Goal: Task Accomplishment & Management: Complete application form

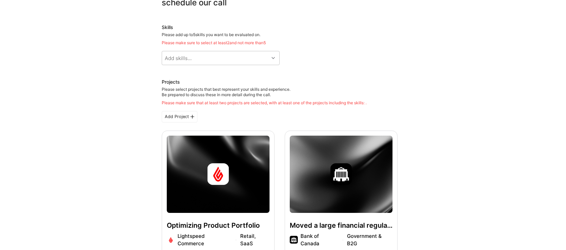
scroll to position [49, 0]
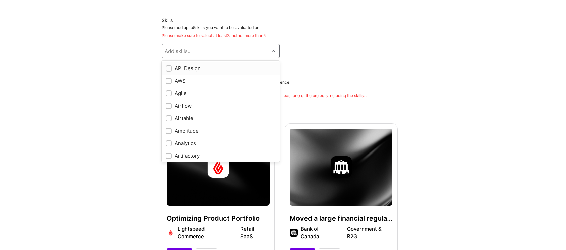
click at [196, 57] on div "Add skills..." at bounding box center [215, 50] width 107 height 13
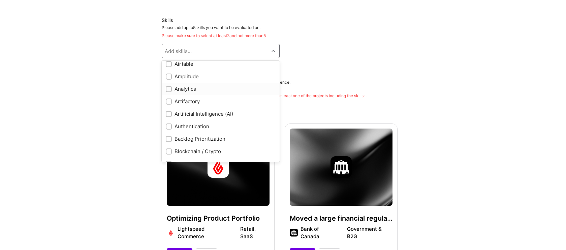
scroll to position [68, 0]
click at [213, 99] on div "Artificial Intelligence (AI)" at bounding box center [221, 100] width 110 height 7
checkbox input "true"
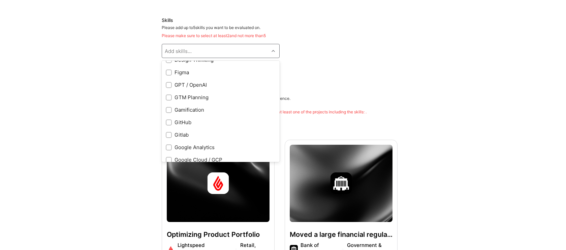
scroll to position [209, 0]
click at [218, 85] on div "GPT / OpenAI" at bounding box center [221, 84] width 110 height 7
checkbox input "true"
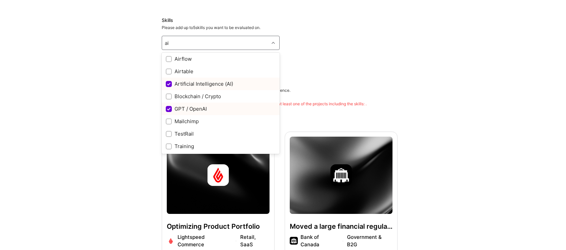
scroll to position [0, 0]
type input "ai"
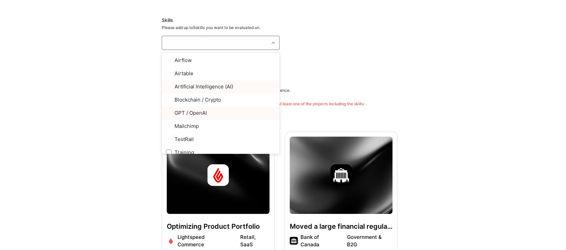
click at [322, 59] on div "Artificial Intelligence (AI) GPT / OpenAI" at bounding box center [280, 60] width 236 height 11
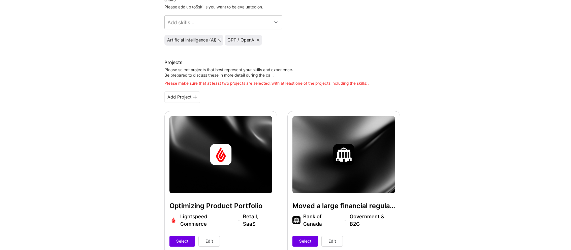
scroll to position [73, 0]
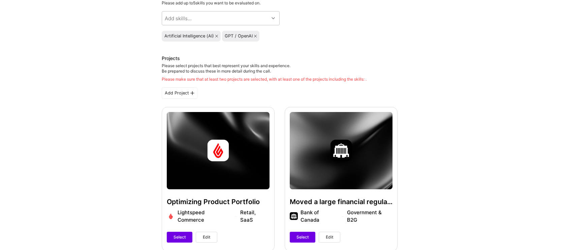
click at [175, 93] on div "Add Project" at bounding box center [180, 92] width 36 height 11
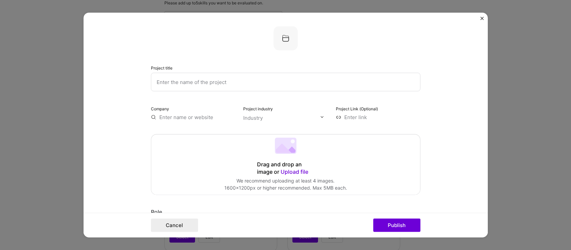
click at [214, 83] on input "text" at bounding box center [286, 81] width 270 height 19
type input "c"
click at [197, 82] on input "Create an AI Chat application for Legal Teams" at bounding box center [286, 81] width 270 height 19
click at [300, 83] on input "Create an AI Chat Application for Legal Teams" at bounding box center [286, 81] width 270 height 19
type input "Create an AI Chat Application for Legal Teams"
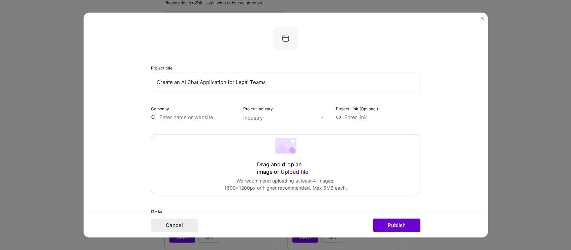
click at [186, 119] on input "text" at bounding box center [193, 116] width 85 height 7
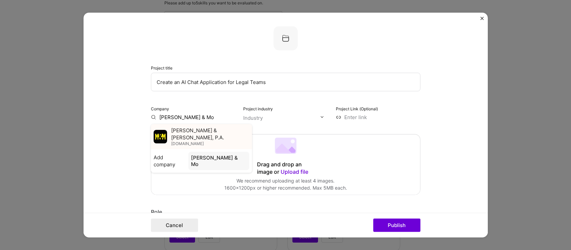
click at [177, 129] on span "[PERSON_NAME] & [PERSON_NAME], P.A." at bounding box center [210, 133] width 78 height 14
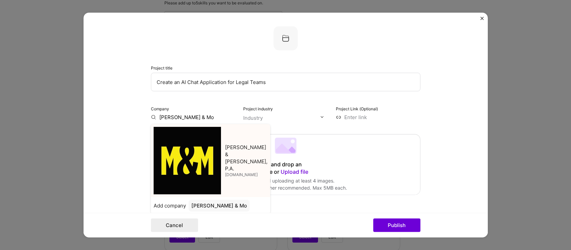
type input "[PERSON_NAME] & [PERSON_NAME], P.A."
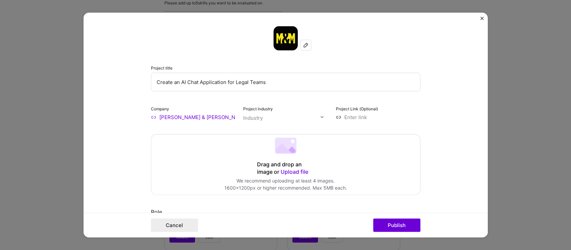
click at [294, 117] on input "text" at bounding box center [281, 117] width 77 height 7
type input "legal"
click at [250, 143] on span at bounding box center [251, 143] width 5 height 5
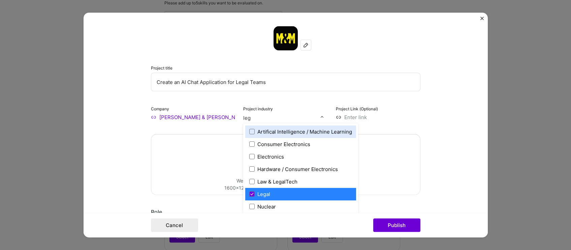
type input "lega"
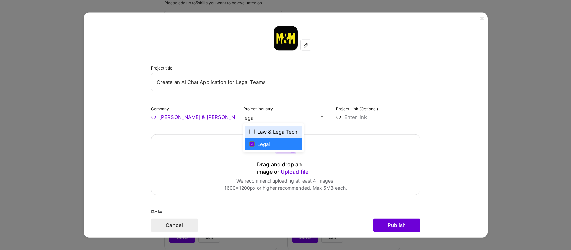
click at [253, 131] on label "Law & LegalTech" at bounding box center [273, 131] width 48 height 7
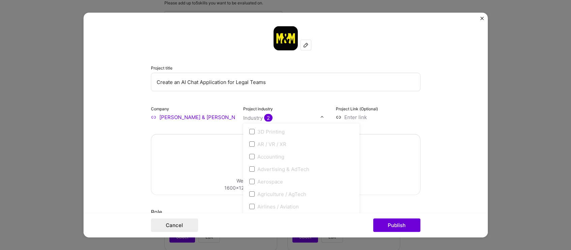
click at [435, 118] on form "Project title Create an AI Chat Application for Legal Teams Company [PERSON_NAM…" at bounding box center [286, 124] width 404 height 225
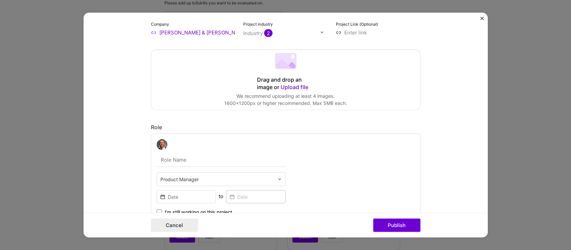
scroll to position [78, 0]
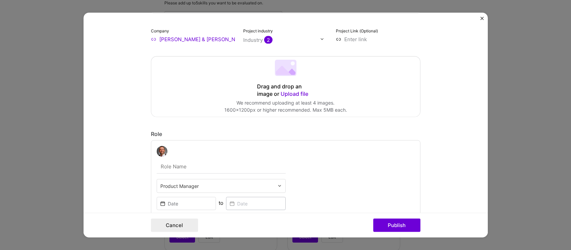
click at [206, 168] on input "text" at bounding box center [221, 166] width 129 height 14
click at [136, 165] on form "Project title Create an AI Chat Application for Legal Teams Company [PERSON_NAM…" at bounding box center [286, 124] width 404 height 225
click at [186, 167] on input "text" at bounding box center [221, 166] width 129 height 14
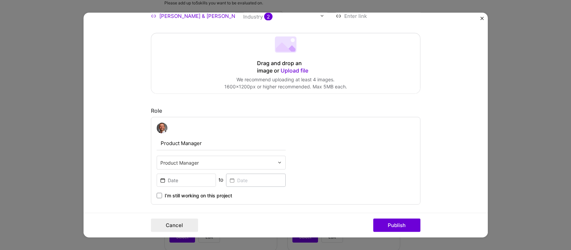
scroll to position [184, 0]
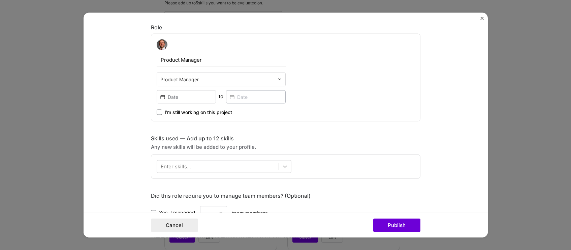
type input "Product Manager"
click at [184, 96] on input at bounding box center [187, 96] width 60 height 13
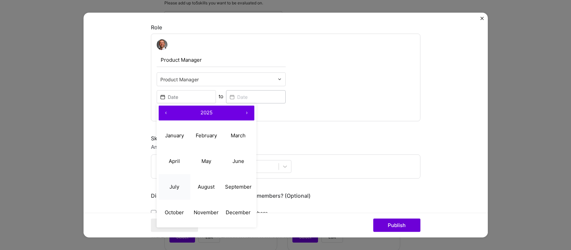
click at [177, 174] on button "July" at bounding box center [175, 187] width 32 height 26
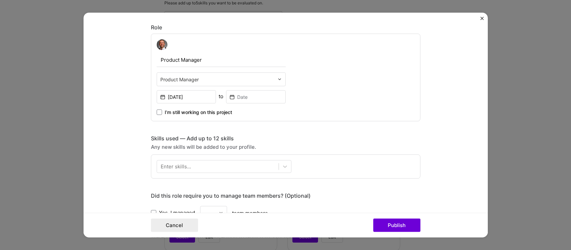
click at [174, 87] on div "Product Manager Product Manager [DATE] to I’m still working on this project" at bounding box center [221, 77] width 129 height 76
click at [175, 95] on input "[DATE]" at bounding box center [187, 96] width 60 height 13
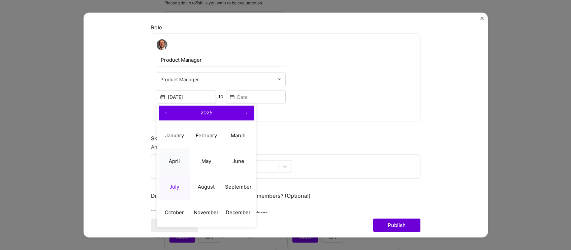
click at [174, 156] on button "April" at bounding box center [175, 161] width 32 height 26
type input "[DATE]"
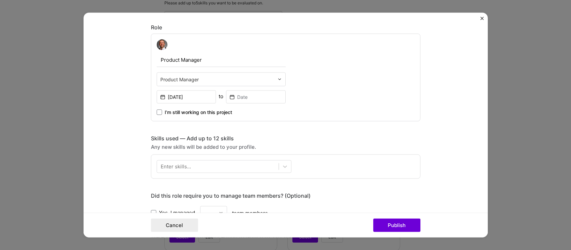
click at [189, 111] on span "I’m still working on this project" at bounding box center [198, 111] width 67 height 7
click at [0, 0] on input "I’m still working on this project" at bounding box center [0, 0] width 0 height 0
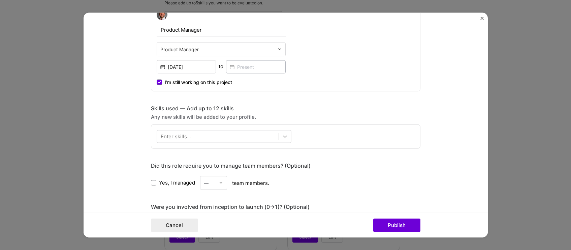
scroll to position [215, 0]
click at [237, 131] on div at bounding box center [218, 135] width 122 height 11
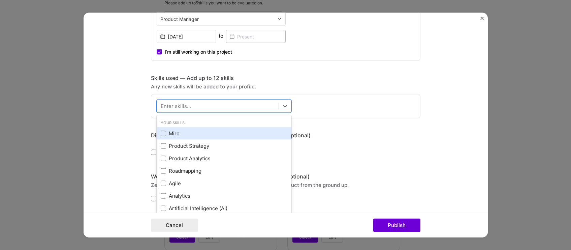
scroll to position [251, 0]
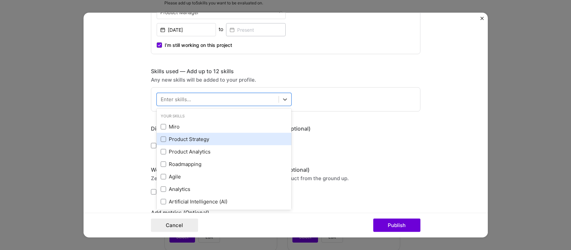
click at [212, 136] on div "Product Strategy" at bounding box center [224, 138] width 127 height 7
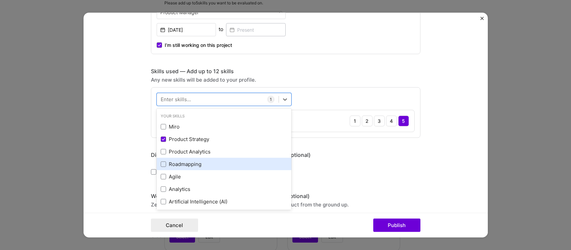
click at [209, 158] on div "Roadmapping" at bounding box center [224, 164] width 135 height 12
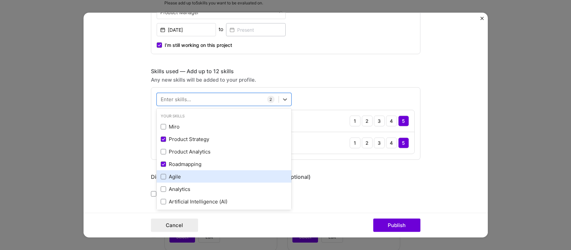
click at [192, 177] on div "Agile" at bounding box center [224, 176] width 127 height 7
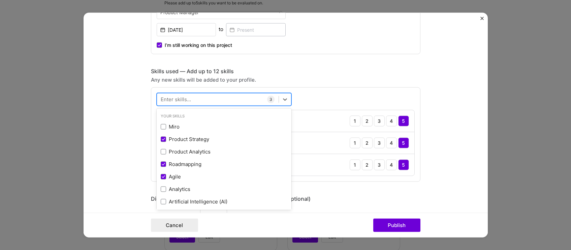
click at [211, 101] on div at bounding box center [218, 99] width 122 height 11
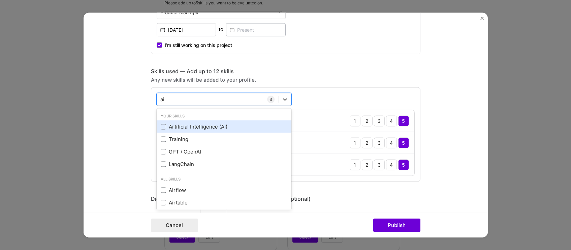
click at [182, 128] on div "Artificial Intelligence (AI)" at bounding box center [224, 126] width 127 height 7
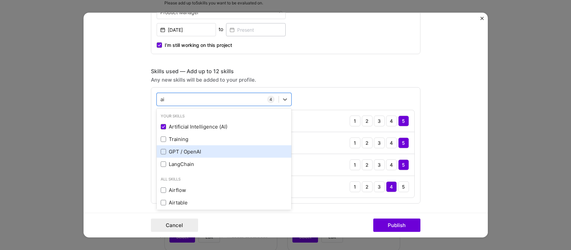
click at [164, 154] on div "GPT / OpenAI" at bounding box center [224, 151] width 127 height 7
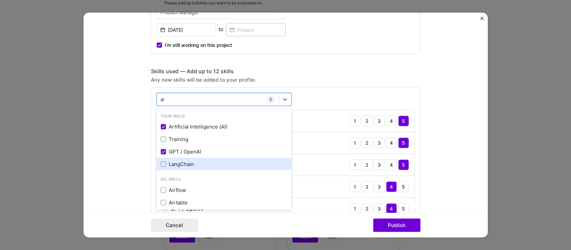
click at [190, 165] on div "LangChain" at bounding box center [224, 163] width 127 height 7
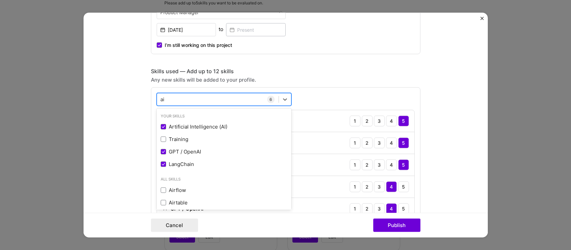
click at [201, 100] on div "ai ai" at bounding box center [218, 99] width 122 height 11
type input "a"
type input "R"
type input "e"
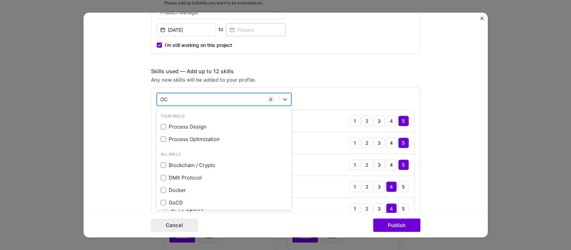
type input "O"
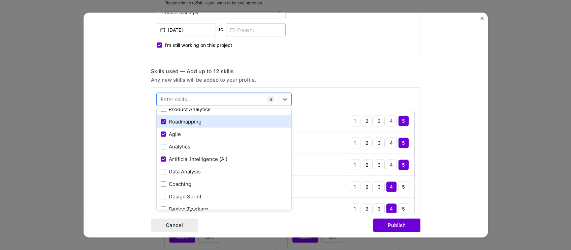
scroll to position [75, 0]
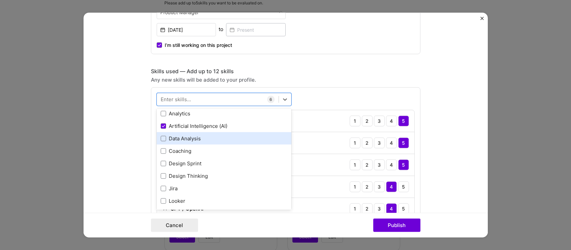
click at [228, 138] on div "Data Analysis" at bounding box center [224, 138] width 127 height 7
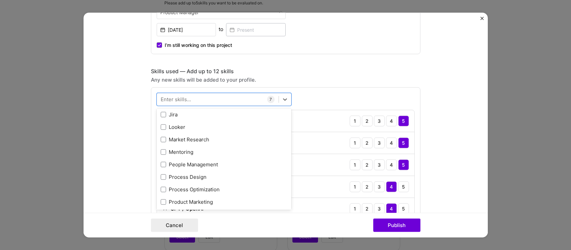
scroll to position [150, 0]
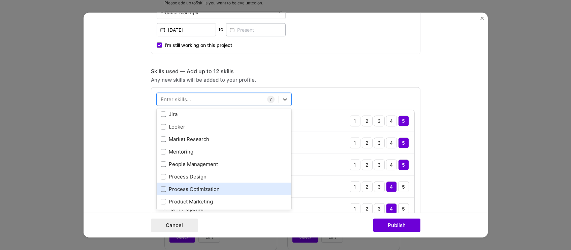
click at [246, 187] on div "Process Optimization" at bounding box center [224, 188] width 127 height 7
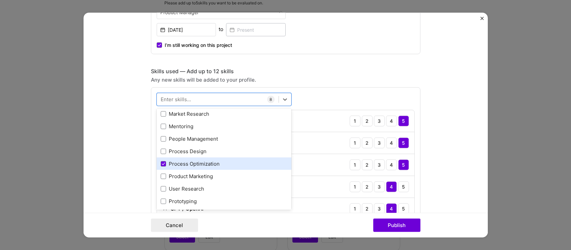
scroll to position [176, 0]
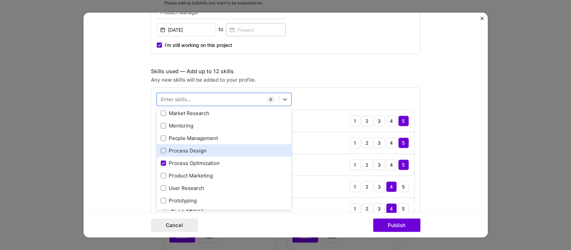
click at [239, 154] on div "Process Design" at bounding box center [224, 150] width 127 height 7
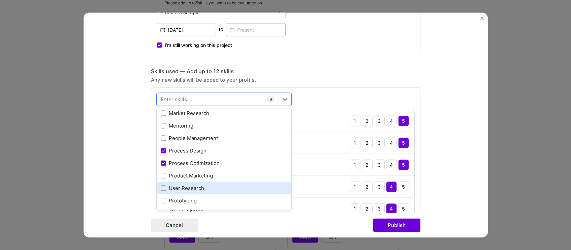
click at [237, 187] on div "User Research" at bounding box center [224, 187] width 127 height 7
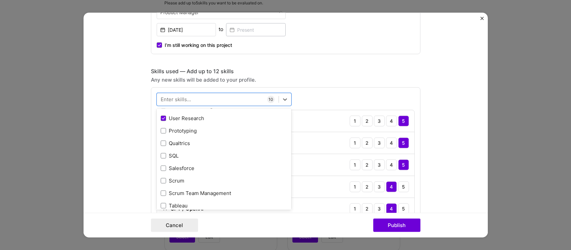
scroll to position [256, 0]
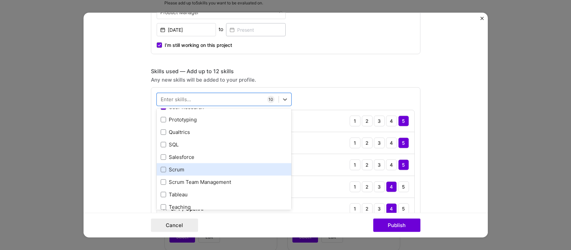
click at [238, 169] on div "Scrum" at bounding box center [224, 169] width 127 height 7
click at [239, 169] on div "Scrum" at bounding box center [224, 169] width 127 height 7
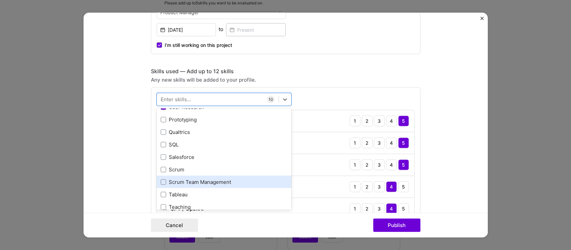
click at [245, 181] on div "Scrum Team Management" at bounding box center [224, 181] width 127 height 7
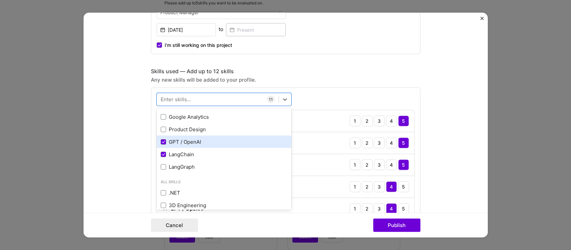
scroll to position [458, 0]
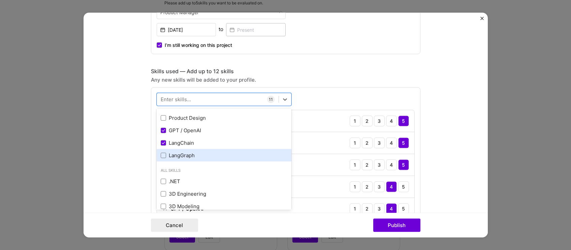
click at [237, 152] on div "LangGraph" at bounding box center [224, 155] width 127 height 7
click at [322, 96] on div "option LangGraph, selected. option Google Analytics focused, 0 of 2. 378 result…" at bounding box center [286, 232] width 270 height 291
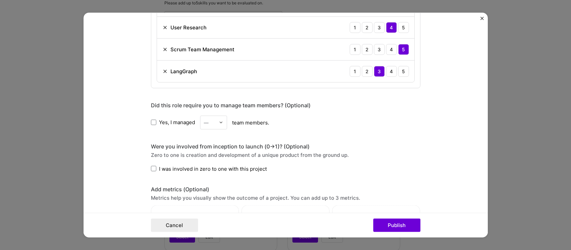
scroll to position [578, 0]
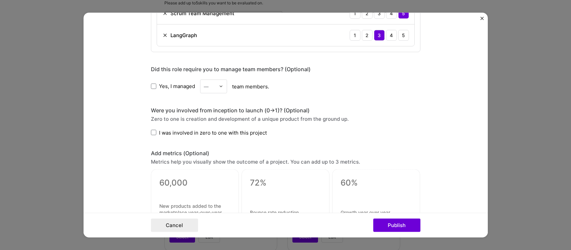
click at [247, 132] on span "I was involved in zero to one with this project" at bounding box center [213, 132] width 108 height 7
click at [0, 0] on input "I was involved in zero to one with this project" at bounding box center [0, 0] width 0 height 0
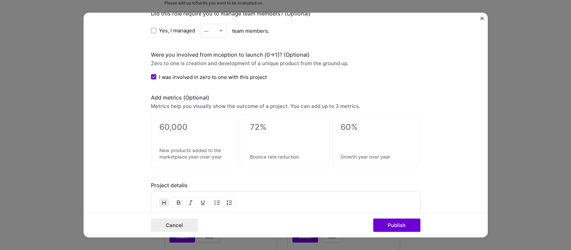
scroll to position [639, 0]
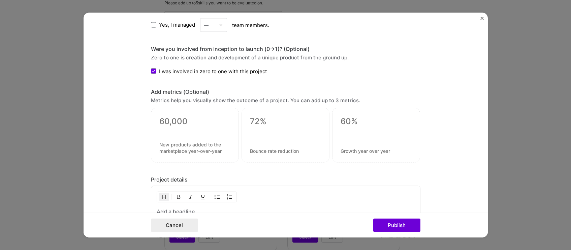
click at [161, 128] on div at bounding box center [194, 129] width 71 height 7
click at [161, 122] on textarea at bounding box center [194, 121] width 71 height 10
type textarea "5"
type textarea "1500 WAU"
type textarea "Internal users leveraging the tool"
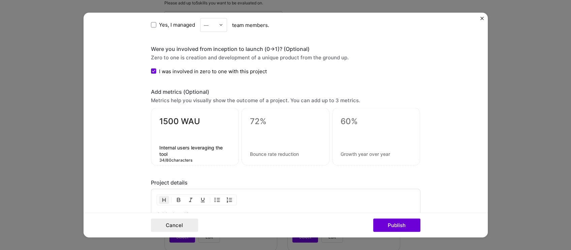
click at [256, 122] on textarea at bounding box center [285, 121] width 71 height 10
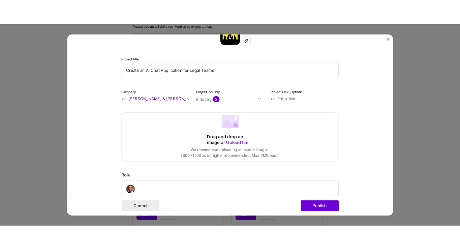
scroll to position [52, 0]
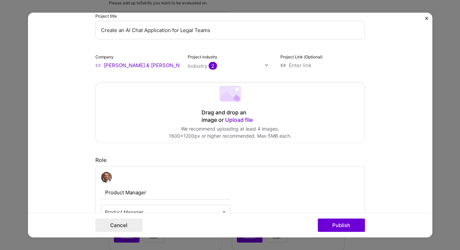
click at [231, 120] on span "Upload file" at bounding box center [239, 119] width 28 height 7
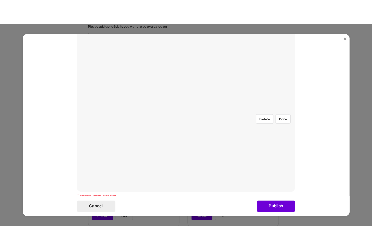
scroll to position [127, 0]
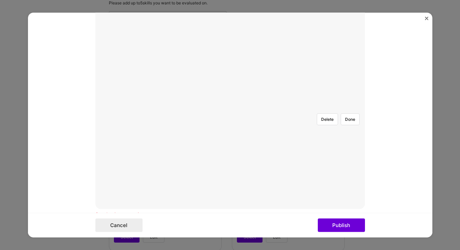
click at [248, 120] on div at bounding box center [344, 179] width 192 height 145
click at [325, 113] on button "Delete" at bounding box center [327, 119] width 21 height 12
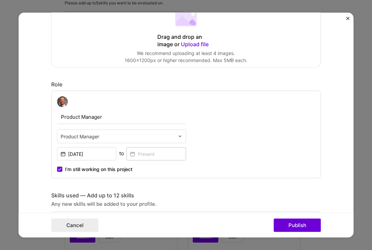
click at [194, 44] on span "Upload file" at bounding box center [195, 43] width 28 height 7
click at [227, 82] on div "Role" at bounding box center [186, 84] width 270 height 7
click at [216, 46] on div "Drag and drop an image or Upload file Upload file We recommend uploading at lea…" at bounding box center [186, 37] width 269 height 60
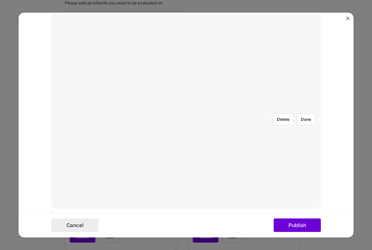
click at [349, 19] on img "Close" at bounding box center [347, 18] width 3 height 3
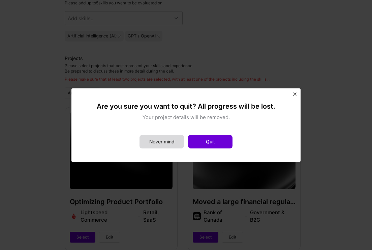
click at [161, 141] on button "Never mind" at bounding box center [161, 141] width 44 height 13
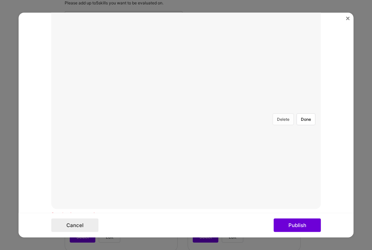
click at [280, 113] on button "Delete" at bounding box center [283, 119] width 21 height 12
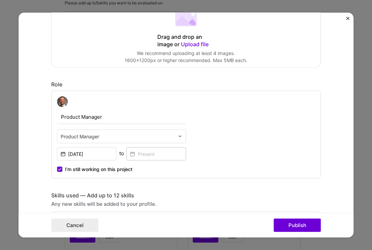
click at [189, 44] on span "Upload file" at bounding box center [195, 43] width 28 height 7
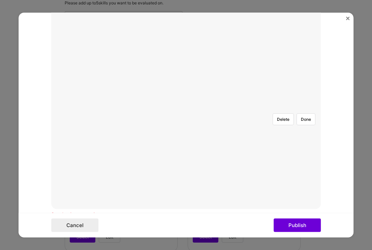
click at [216, 151] on div at bounding box center [322, 198] width 242 height 182
click at [275, 113] on button "Delete" at bounding box center [283, 119] width 21 height 12
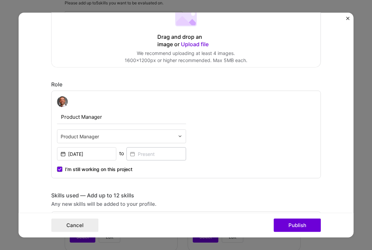
click at [192, 45] on span "Upload file" at bounding box center [195, 43] width 28 height 7
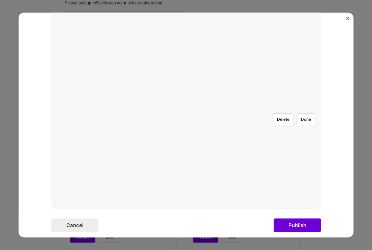
click at [207, 135] on div at bounding box center [324, 197] width 241 height 181
click at [207, 134] on div at bounding box center [324, 197] width 241 height 181
click at [289, 225] on button "Publish" at bounding box center [297, 224] width 47 height 13
click at [305, 119] on button "Done" at bounding box center [306, 125] width 19 height 12
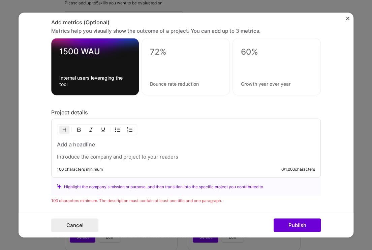
scroll to position [935, 0]
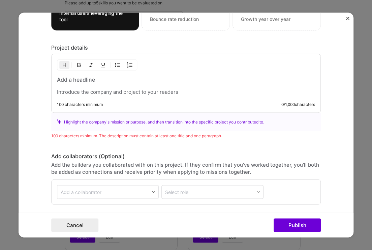
click at [146, 89] on p at bounding box center [186, 92] width 258 height 7
click at [172, 80] on h3 at bounding box center [186, 79] width 258 height 7
click at [84, 78] on h3 at bounding box center [186, 79] width 258 height 7
click at [77, 87] on div "Custom-built AI Chat tool to assist legal teams in case preparation" at bounding box center [186, 86] width 258 height 20
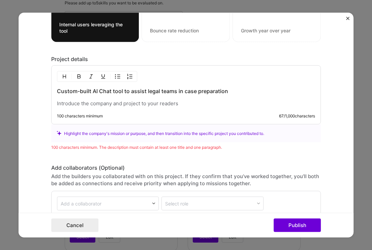
scroll to position [930, 0]
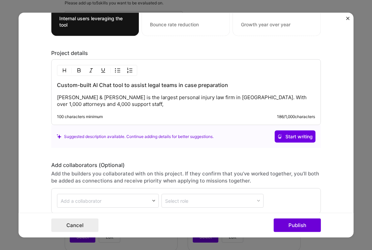
drag, startPoint x: 221, startPoint y: 96, endPoint x: 231, endPoint y: 98, distance: 10.2
click at [220, 96] on p "[PERSON_NAME] & [PERSON_NAME] is the largest personal injury law firm in [GEOGR…" at bounding box center [186, 100] width 258 height 13
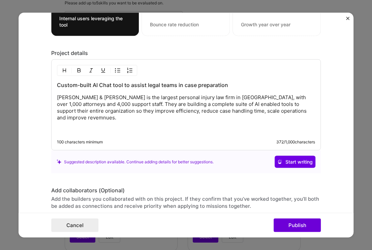
click at [262, 113] on p "[PERSON_NAME] & [PERSON_NAME] is the largest personal injury law firm in [GEOGR…" at bounding box center [186, 107] width 258 height 27
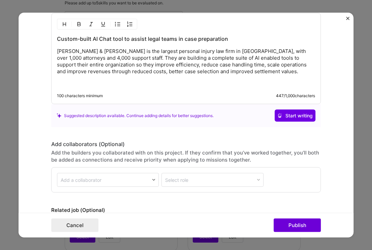
scroll to position [989, 0]
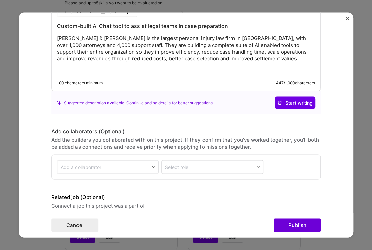
click at [139, 162] on div "Add a collaborator" at bounding box center [103, 166] width 92 height 13
type input "[PERSON_NAME]"
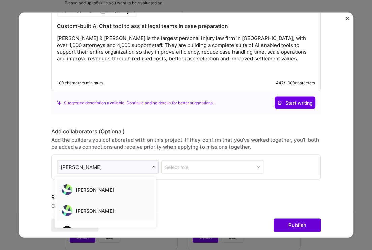
scroll to position [28, 0]
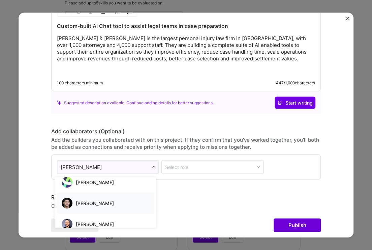
click at [106, 201] on span "[PERSON_NAME]" at bounding box center [95, 203] width 38 height 6
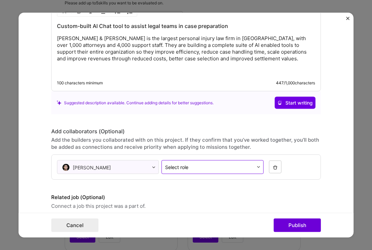
click at [185, 165] on div "Select role" at bounding box center [176, 166] width 23 height 7
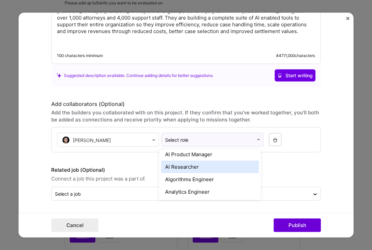
scroll to position [21, 0]
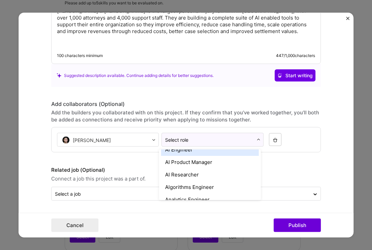
click at [187, 150] on div "AI Engineer" at bounding box center [210, 149] width 98 height 12
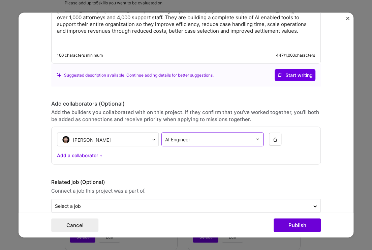
click at [204, 142] on input "text" at bounding box center [208, 139] width 87 height 7
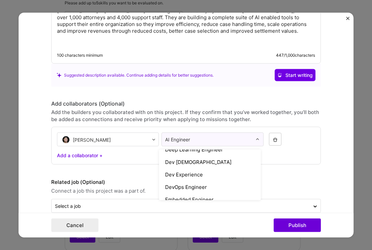
scroll to position [346, 0]
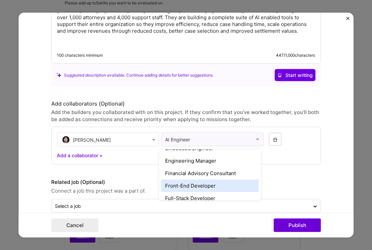
click at [205, 182] on div "Front-End Developer" at bounding box center [210, 185] width 98 height 12
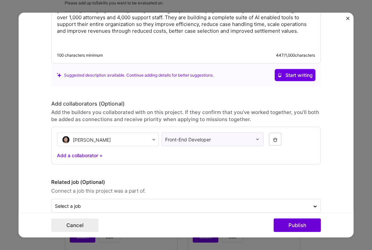
click at [82, 154] on div "Add a collaborator +" at bounding box center [186, 155] width 258 height 7
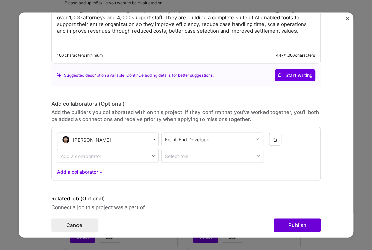
click at [93, 153] on div "Add a collaborator" at bounding box center [81, 155] width 41 height 7
type input "[PERSON_NAME]"
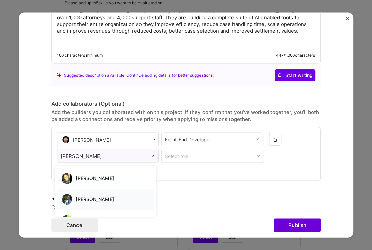
click at [113, 194] on div "[PERSON_NAME]" at bounding box center [105, 199] width 91 height 14
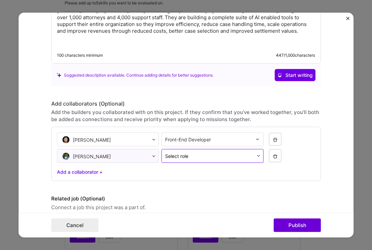
click at [238, 153] on input "text" at bounding box center [209, 155] width 88 height 7
type input "front"
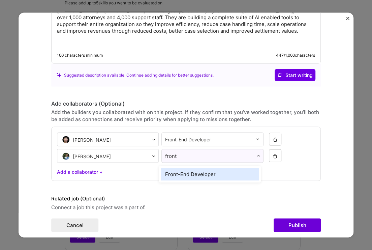
click at [213, 171] on div "Front-End Developer" at bounding box center [210, 174] width 98 height 12
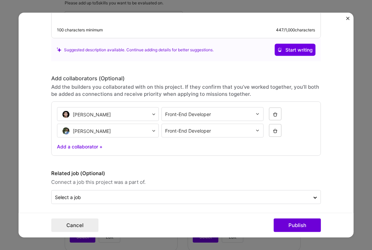
scroll to position [1045, 0]
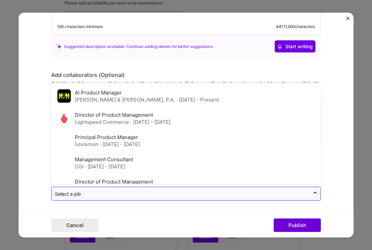
click at [165, 189] on div at bounding box center [180, 193] width 251 height 8
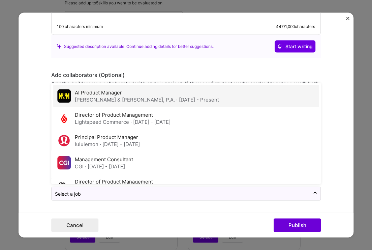
click at [176, 100] on span "· [DATE] - Present" at bounding box center [197, 99] width 43 height 6
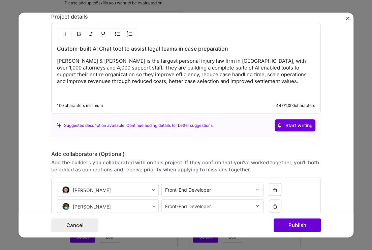
scroll to position [922, 0]
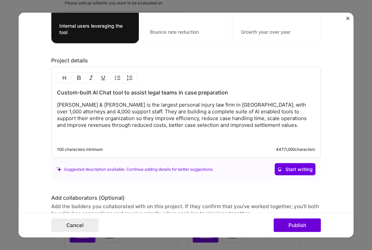
click at [171, 138] on p at bounding box center [186, 136] width 258 height 7
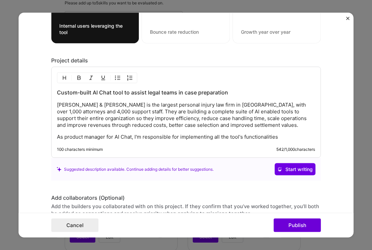
click at [178, 136] on p "As product manager for AI Chat, I'm responsible for implementing all the tool's…" at bounding box center [186, 136] width 258 height 7
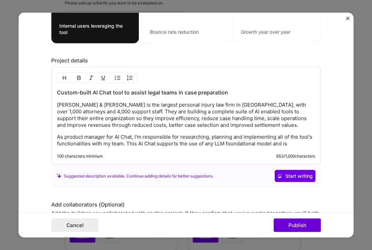
click at [125, 143] on p "As product manager for AI Chat, I'm responsible for researching, planning and i…" at bounding box center [186, 139] width 258 height 13
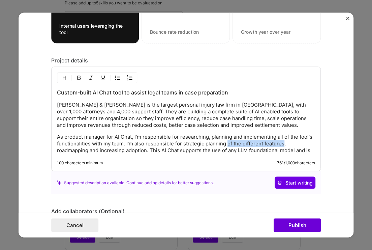
drag, startPoint x: 281, startPoint y: 145, endPoint x: 224, endPoint y: 145, distance: 56.6
click at [224, 145] on p "As product manager for AI Chat, I'm responsible for researching, planning and i…" at bounding box center [186, 143] width 258 height 20
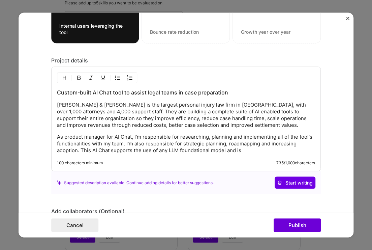
click at [79, 150] on p "As product manager for AI Chat, I'm responsible for researching, planning and i…" at bounding box center [186, 143] width 258 height 20
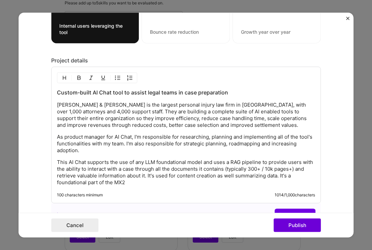
click at [153, 112] on p "[PERSON_NAME] & [PERSON_NAME] is the largest personal injury law firm in [GEOGR…" at bounding box center [186, 114] width 258 height 27
click at [153, 111] on p "[PERSON_NAME] & [PERSON_NAME] is the largest personal injury law firm in [GEOGR…" at bounding box center [186, 114] width 258 height 27
click at [89, 118] on p "[PERSON_NAME] & [PERSON_NAME] is the largest personal injury law firm in [GEOGR…" at bounding box center [186, 114] width 258 height 27
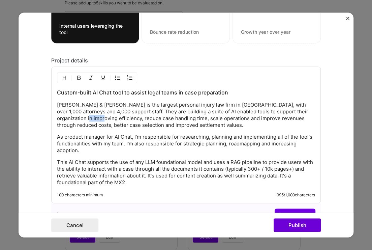
click at [89, 118] on p "[PERSON_NAME] & [PERSON_NAME] is the largest personal injury law firm in [GEOGR…" at bounding box center [186, 114] width 258 height 27
click at [138, 119] on p "[PERSON_NAME] & [PERSON_NAME] is the largest personal injury law firm in [GEOGR…" at bounding box center [186, 114] width 258 height 27
click at [200, 119] on p "[PERSON_NAME] & [PERSON_NAME] is the largest personal injury law firm in [GEOGR…" at bounding box center [186, 114] width 258 height 27
click at [60, 126] on p "[PERSON_NAME] & [PERSON_NAME] is the largest personal injury law firm in [GEOGR…" at bounding box center [186, 114] width 258 height 27
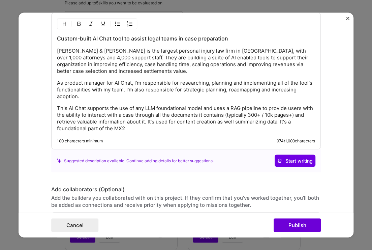
scroll to position [976, 0]
click at [150, 129] on p "This AI Chat supports the use of any LLM foundational model and uses a RAG pipe…" at bounding box center [186, 118] width 258 height 27
click at [129, 129] on p "This AI Chat supports the use of any LLM foundational model and uses a RAG pipe…" at bounding box center [186, 118] width 258 height 27
click at [113, 127] on p "This AI Chat supports the use of any LLM foundational model and uses a RAG pipe…" at bounding box center [186, 118] width 258 height 27
click at [192, 129] on p "This AI Chat supports the use of any LLM foundational model and uses a RAG pipe…" at bounding box center [186, 118] width 258 height 27
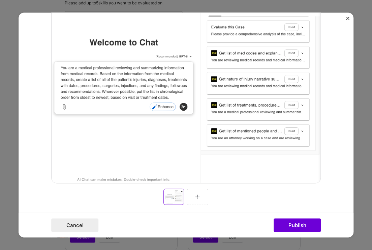
scroll to position [165, 0]
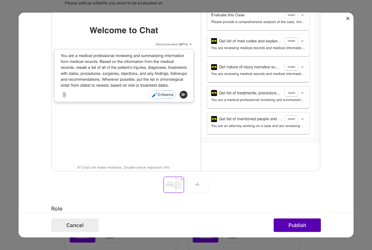
click at [287, 223] on button "Publish" at bounding box center [297, 224] width 47 height 13
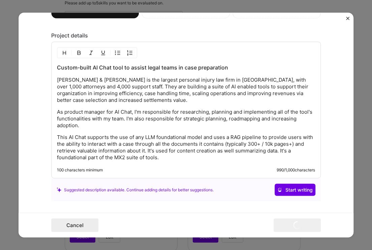
scroll to position [1003, 0]
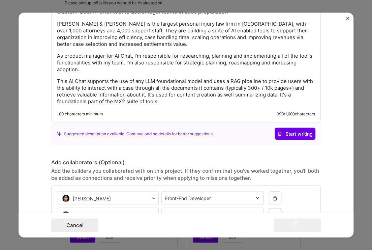
click at [176, 96] on p "This AI Chat supports the use of any LLM foundational model and uses a RAG pipe…" at bounding box center [186, 91] width 258 height 27
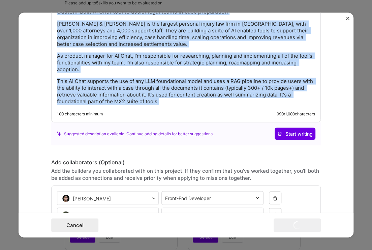
copy div "Custom-built AI Chat tool to assist legal teams in case preparation [PERSON_NAM…"
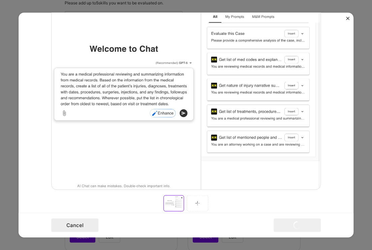
scroll to position [0, 0]
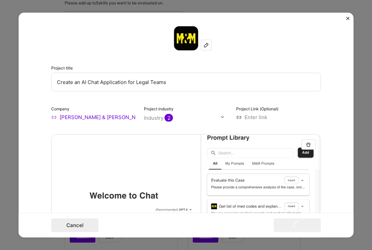
click at [164, 79] on input "Create an AI Chat Application for Legal Teams" at bounding box center [186, 81] width 270 height 19
click at [149, 83] on input "Create an AI Chat Application for Legal Teams" at bounding box center [186, 81] width 270 height 19
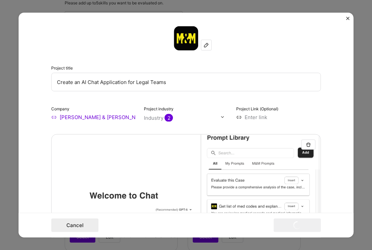
click at [149, 83] on input "Create an AI Chat Application for Legal Teams" at bounding box center [186, 81] width 270 height 19
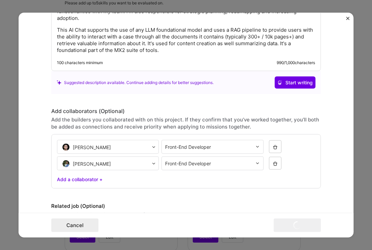
scroll to position [1084, 0]
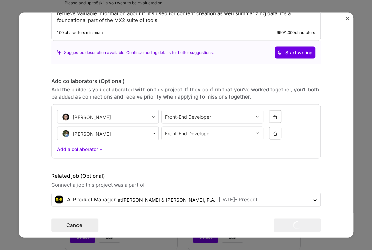
click at [324, 51] on form "Project title Create an AI Chat Application for Legal Teams Company [PERSON_NAM…" at bounding box center [186, 124] width 335 height 225
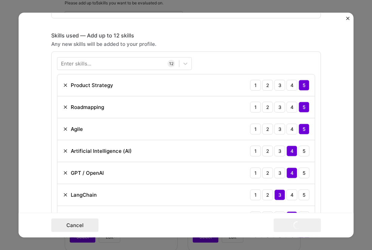
scroll to position [1091, 0]
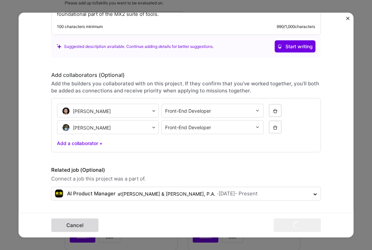
click at [82, 222] on button "Cancel" at bounding box center [74, 224] width 47 height 13
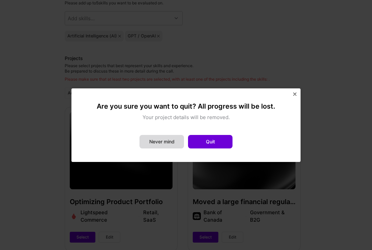
click at [160, 139] on button "Never mind" at bounding box center [161, 141] width 44 height 13
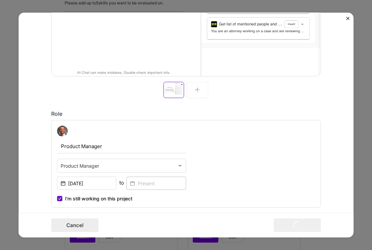
scroll to position [0, 0]
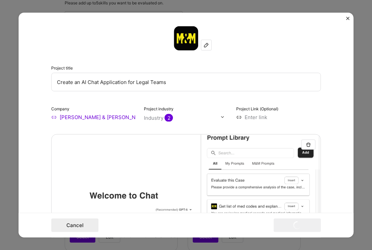
click at [188, 42] on img at bounding box center [186, 38] width 24 height 24
click at [205, 45] on img at bounding box center [206, 44] width 5 height 5
click at [233, 52] on div "Project title Create an AI Chat Application for Legal Teams Company [PERSON_NAM…" at bounding box center [186, 73] width 270 height 94
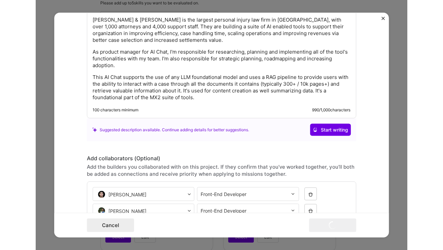
scroll to position [1091, 0]
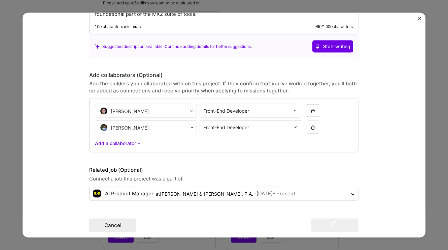
click at [420, 18] on img "Close" at bounding box center [419, 18] width 3 height 3
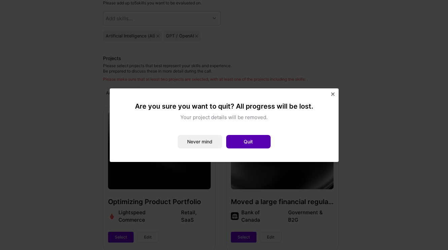
click at [240, 138] on button "Quit" at bounding box center [248, 141] width 44 height 13
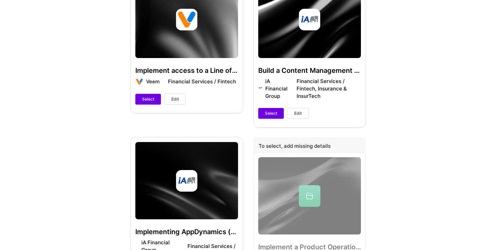
scroll to position [0, 0]
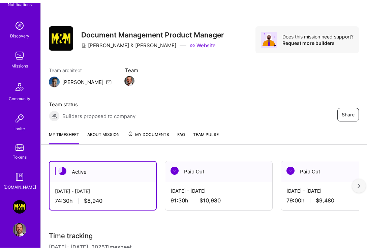
scroll to position [57, 0]
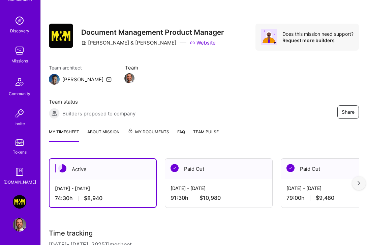
click at [23, 227] on img at bounding box center [19, 224] width 13 height 13
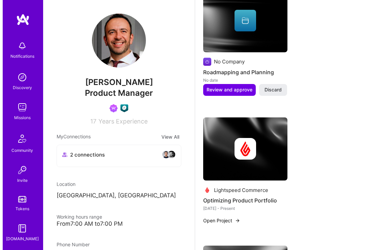
scroll to position [976, 0]
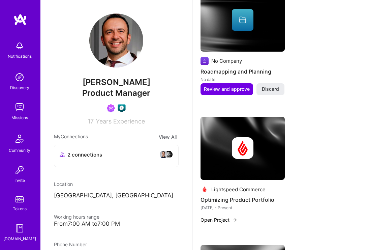
click at [259, 137] on div at bounding box center [242, 148] width 84 height 22
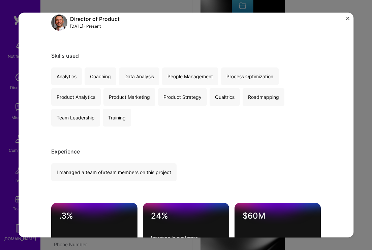
scroll to position [30, 0]
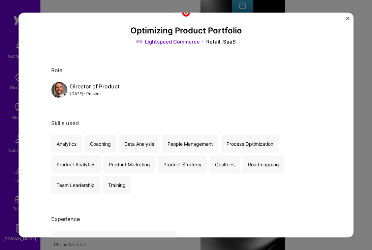
click at [150, 148] on div "Data Analysis" at bounding box center [139, 144] width 40 height 18
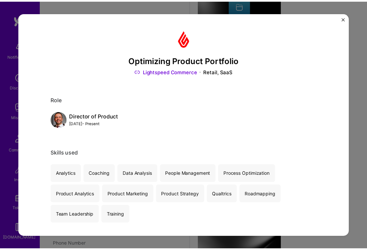
scroll to position [0, 0]
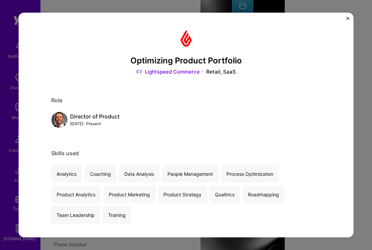
click at [344, 18] on div "Optimizing Product Portfolio Lightspeed Commerce Retail, SaaS Role Director of …" at bounding box center [186, 124] width 335 height 225
click at [347, 18] on img "Close" at bounding box center [347, 18] width 3 height 3
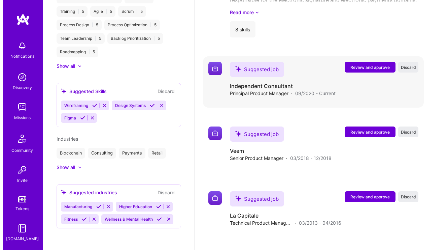
scroll to position [1690, 0]
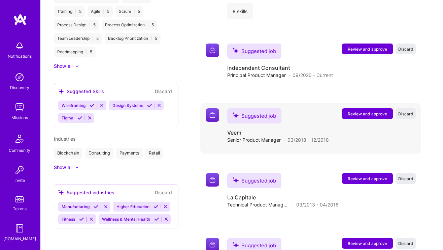
click at [366, 114] on span "Review and approve" at bounding box center [367, 114] width 39 height 6
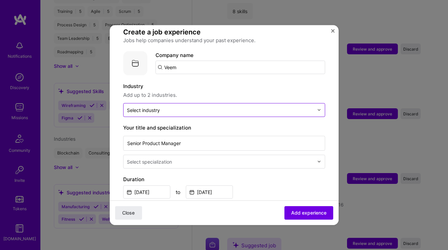
scroll to position [54, 0]
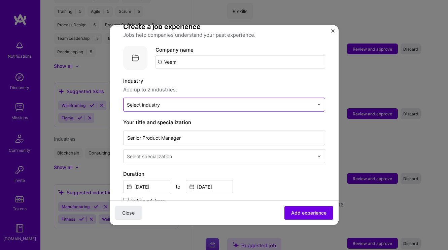
click at [187, 101] on input "text" at bounding box center [220, 104] width 187 height 7
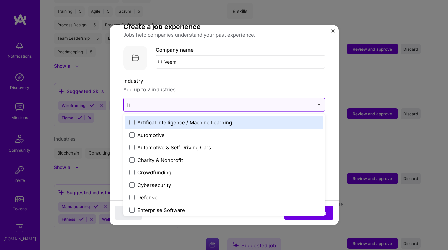
type input "fin"
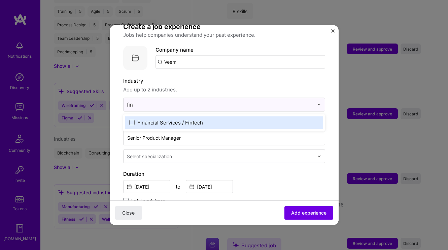
click at [147, 119] on div "Financial Services / Fintech" at bounding box center [170, 122] width 66 height 7
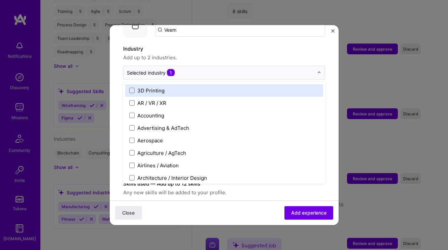
scroll to position [93, 0]
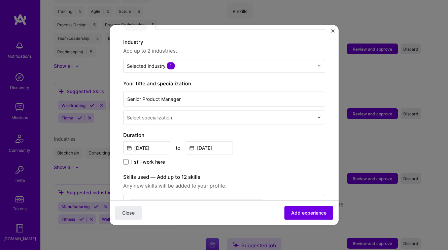
click at [328, 116] on form "Adding suggested job This job is suggested based on your LinkedIn, resume or A.…" at bounding box center [224, 220] width 229 height 549
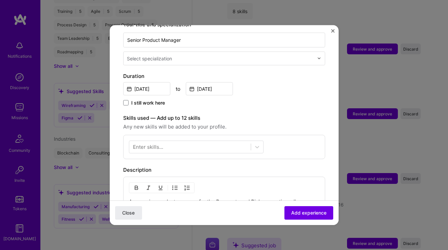
scroll to position [180, 0]
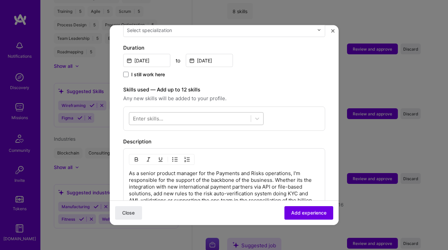
click at [204, 113] on div at bounding box center [190, 118] width 122 height 11
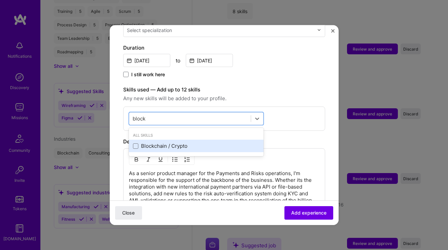
click at [164, 142] on div "Blockchain / Crypto" at bounding box center [196, 145] width 127 height 7
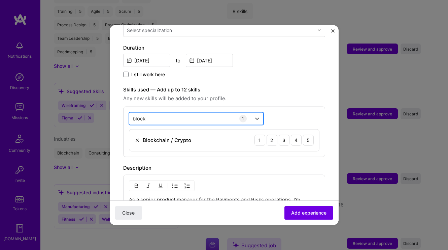
click at [171, 114] on div "block block" at bounding box center [190, 118] width 122 height 11
click at [169, 113] on div "block block" at bounding box center [190, 118] width 122 height 11
click at [133, 115] on input "block" at bounding box center [139, 118] width 13 height 7
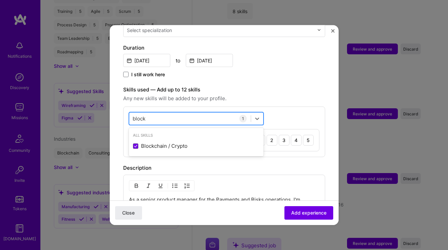
click at [133, 115] on input "block" at bounding box center [139, 118] width 13 height 7
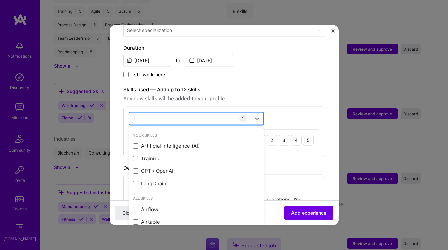
type input "a"
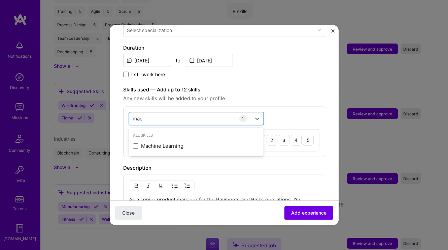
click at [150, 131] on div "All Skills Machine Learning" at bounding box center [196, 142] width 135 height 26
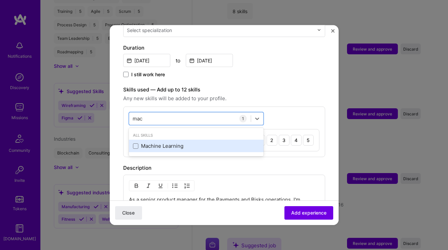
click at [151, 142] on div "Machine Learning" at bounding box center [196, 145] width 127 height 7
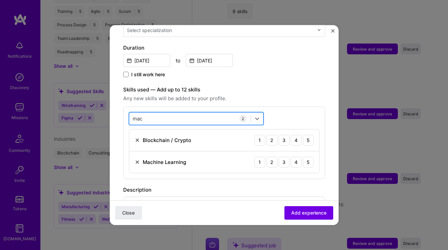
click at [174, 115] on div "mac mac" at bounding box center [190, 118] width 122 height 11
click at [133, 115] on input "mac" at bounding box center [138, 118] width 11 height 7
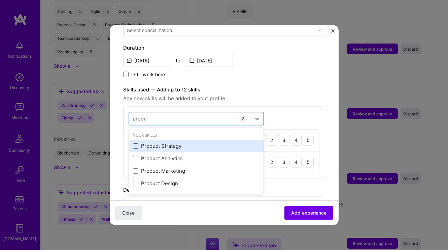
click at [136, 143] on span at bounding box center [135, 145] width 5 height 5
click at [0, 0] on input "checkbox" at bounding box center [0, 0] width 0 height 0
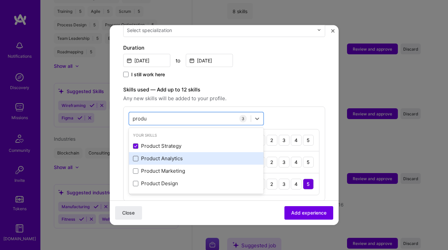
click at [135, 155] on span at bounding box center [135, 157] width 5 height 5
click at [0, 0] on input "checkbox" at bounding box center [0, 0] width 0 height 0
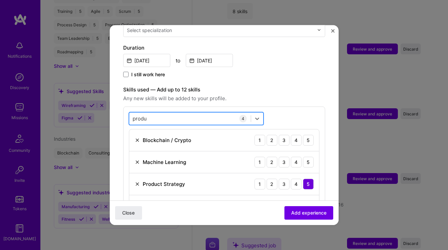
click at [188, 113] on div "produ produ" at bounding box center [190, 118] width 122 height 11
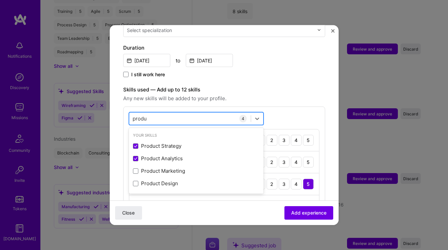
click at [137, 115] on input "produ" at bounding box center [140, 118] width 14 height 7
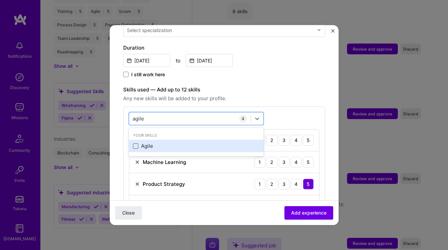
click at [137, 143] on span at bounding box center [135, 145] width 5 height 5
click at [0, 0] on input "checkbox" at bounding box center [0, 0] width 0 height 0
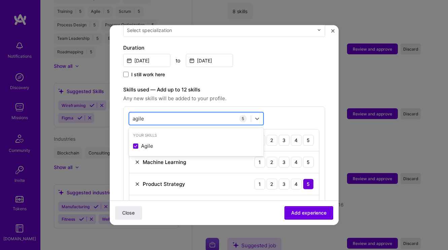
click at [168, 113] on div "agile agile" at bounding box center [190, 118] width 122 height 11
click at [137, 115] on input "agile" at bounding box center [139, 118] width 12 height 7
type input "agile"
click at [293, 108] on div "option Agile, selected. option Agile selected, 0 of 2. 1 result available for s…" at bounding box center [224, 175] width 202 height 138
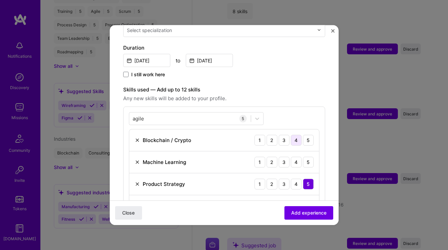
click at [292, 134] on div "4" at bounding box center [296, 139] width 11 height 11
click at [271, 156] on div "2" at bounding box center [272, 161] width 11 height 11
click at [192, 113] on div "agile agile" at bounding box center [190, 118] width 122 height 11
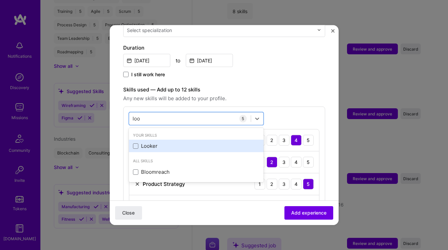
click at [146, 142] on div "Looker" at bounding box center [196, 145] width 127 height 7
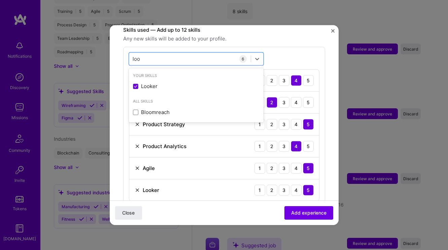
scroll to position [227, 0]
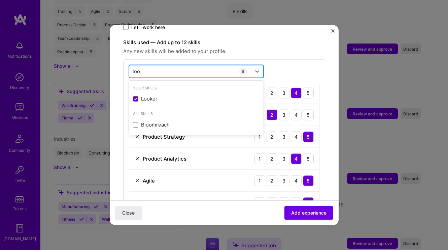
click at [145, 66] on div "loo loo" at bounding box center [190, 71] width 122 height 11
type input "l"
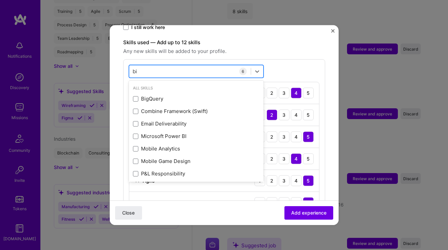
type input "b"
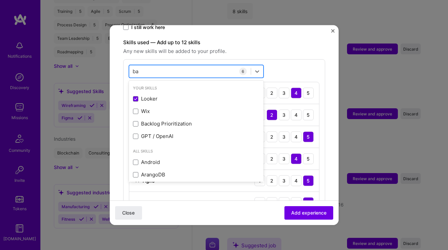
type input "b"
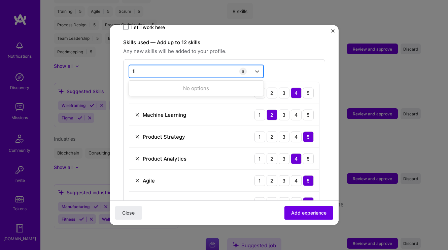
type input "f"
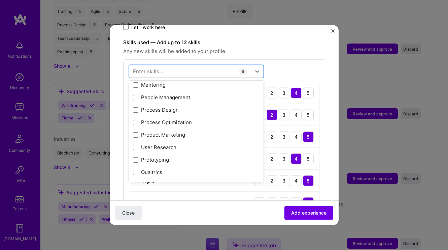
scroll to position [189, 0]
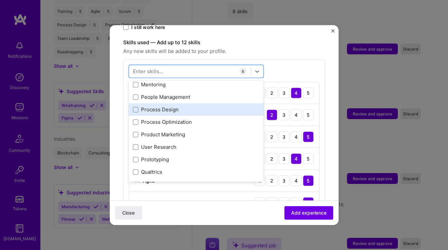
click at [223, 106] on div "Process Design" at bounding box center [196, 109] width 135 height 12
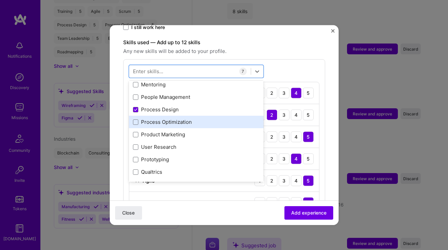
click at [223, 118] on div "Process Optimization" at bounding box center [196, 121] width 127 height 7
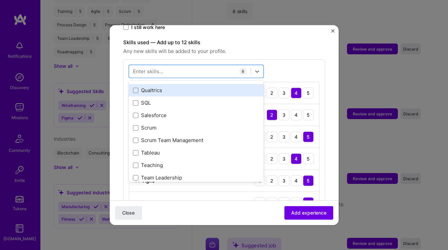
scroll to position [285, 0]
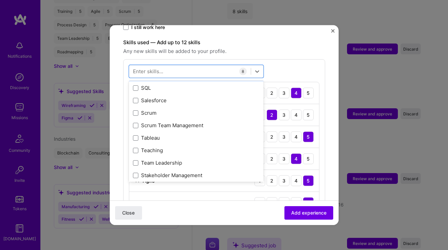
click at [229, 109] on div "Scrum" at bounding box center [196, 112] width 127 height 7
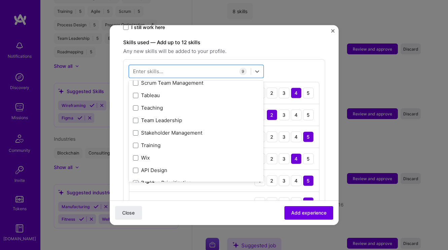
scroll to position [355, 0]
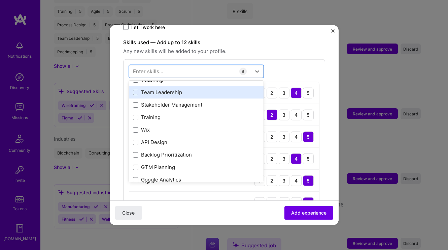
click at [220, 89] on div "Team Leadership" at bounding box center [196, 92] width 127 height 7
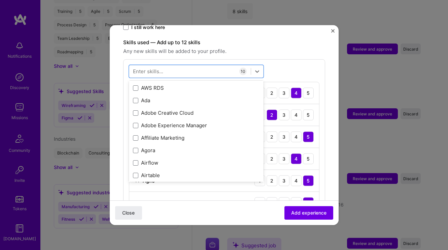
scroll to position [919, 0]
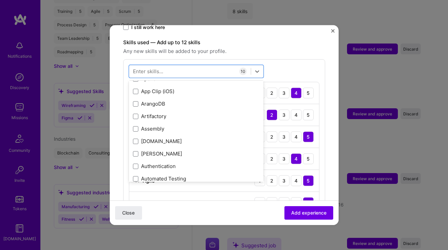
click at [329, 119] on form "Adding suggested job This job is suggested based on your LinkedIn, resume or A.…" at bounding box center [224, 197] width 229 height 772
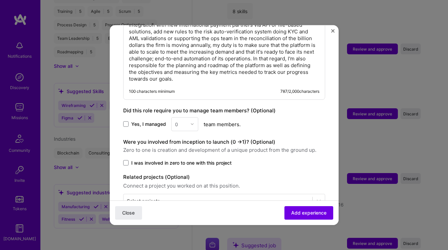
scroll to position [579, 0]
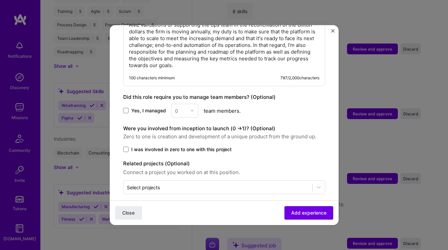
click at [194, 146] on span "I was involved in zero to one with this project" at bounding box center [181, 149] width 100 height 7
click at [0, 0] on input "I was involved in zero to one with this project" at bounding box center [0, 0] width 0 height 0
click at [266, 183] on input "text" at bounding box center [218, 186] width 182 height 7
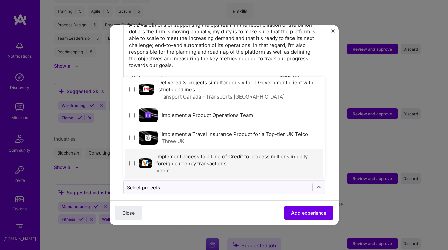
scroll to position [52, 0]
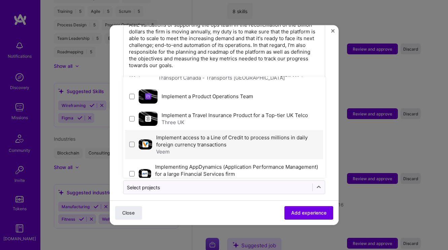
click at [209, 134] on label "Implement access to a Line of Credit to process millions in daily foreign curre…" at bounding box center [232, 140] width 152 height 13
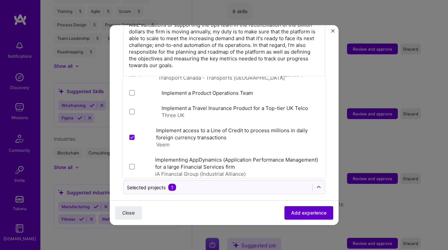
click at [296, 209] on span "Add experience" at bounding box center [308, 212] width 35 height 7
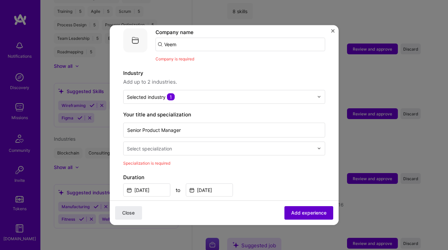
scroll to position [67, 0]
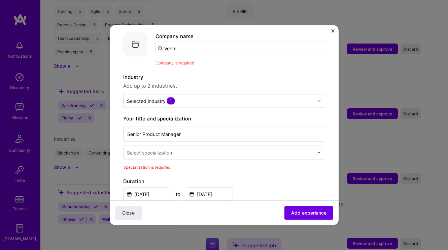
click at [210, 41] on input "Veem" at bounding box center [241, 47] width 170 height 13
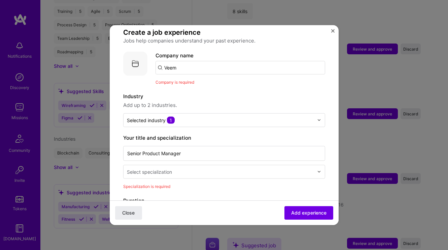
scroll to position [13, 0]
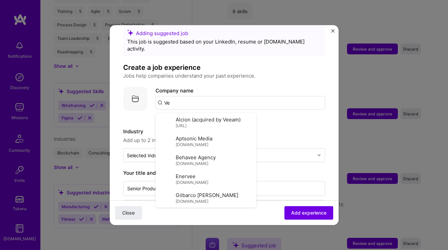
type input "V"
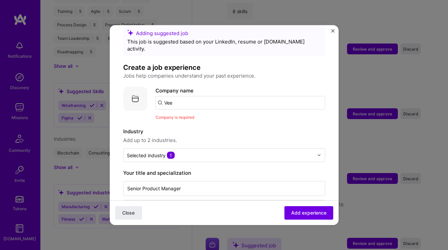
type input "Veem"
click at [178, 122] on div "Veem veem.com" at bounding box center [206, 122] width 101 height 19
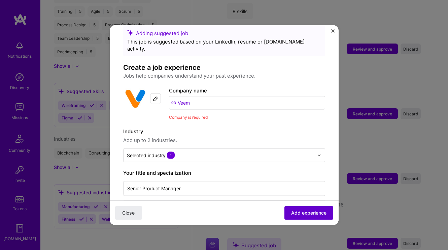
click at [296, 215] on span "Add experience" at bounding box center [308, 212] width 35 height 7
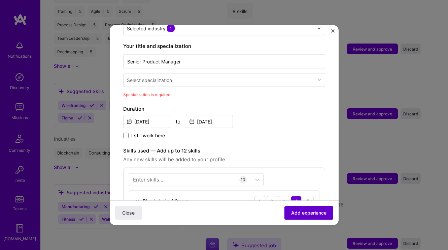
scroll to position [150, 0]
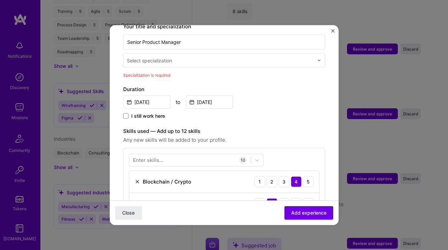
click at [173, 57] on input "text" at bounding box center [221, 60] width 188 height 7
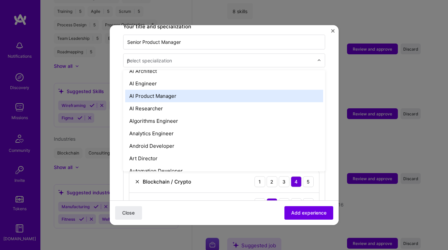
scroll to position [0, 0]
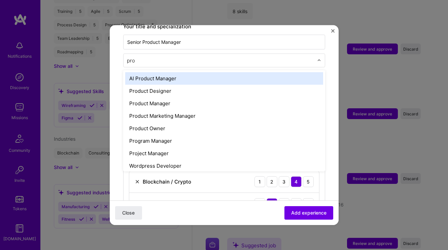
type input "prod"
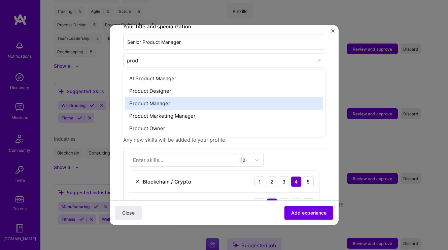
click at [170, 98] on div "Product Manager" at bounding box center [224, 103] width 198 height 12
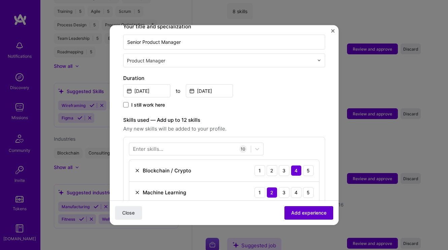
click at [294, 214] on span "Add experience" at bounding box center [308, 212] width 35 height 7
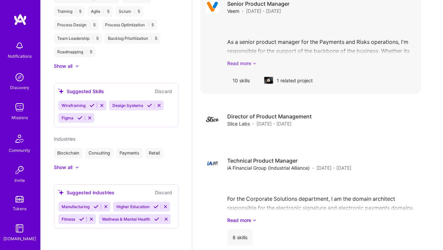
scroll to position [1644, 0]
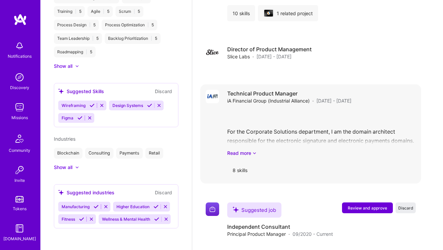
click at [367, 103] on div "Technical Product Manager iA Financial Group (Industrial Alliance) · Apr 2017 -…" at bounding box center [321, 97] width 189 height 14
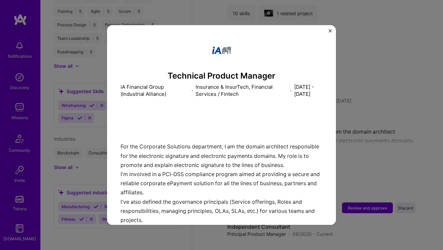
click at [328, 32] on div "Technical Product Manager iA Financial Group (Industrial Alliance) · Insurance …" at bounding box center [221, 125] width 229 height 200
click at [329, 31] on img "Close" at bounding box center [330, 30] width 3 height 3
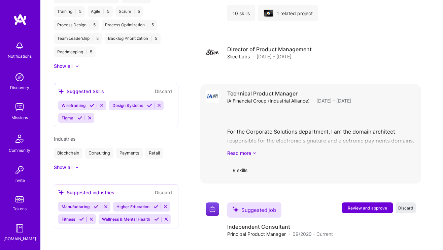
click at [310, 140] on div "For the Corporate Solutions department, I am the domain architect responsible f…" at bounding box center [321, 133] width 189 height 47
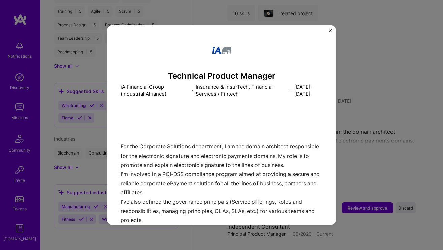
scroll to position [1490, 0]
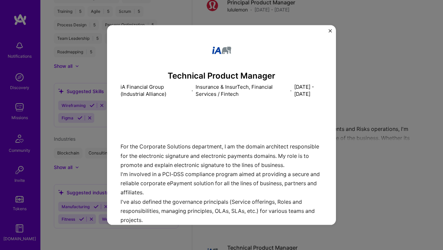
click at [329, 31] on img "Close" at bounding box center [330, 30] width 3 height 3
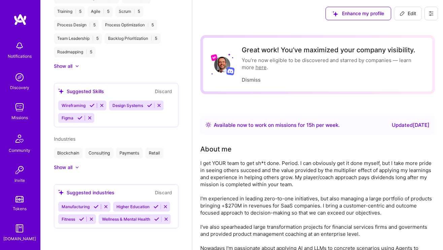
click at [367, 15] on span "Edit" at bounding box center [408, 13] width 17 height 7
select select "CA"
select select "Right Now"
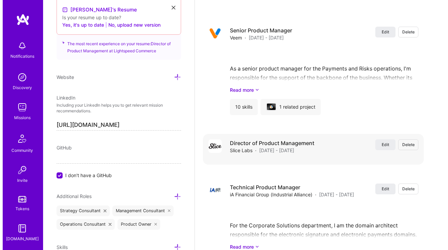
scroll to position [1814, 0]
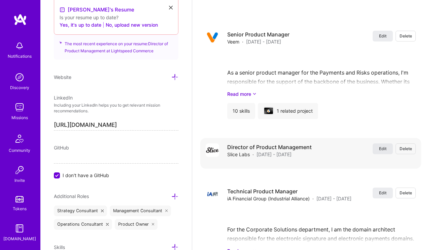
click at [367, 151] on span "Edit" at bounding box center [382, 149] width 7 height 6
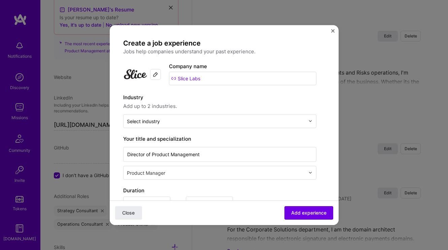
scroll to position [118, 0]
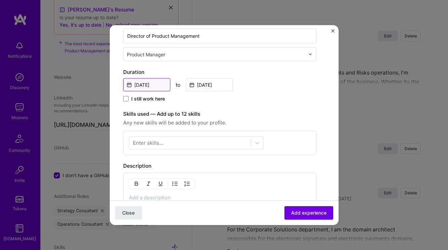
click at [151, 83] on input "Jan, 2018" at bounding box center [146, 84] width 47 height 13
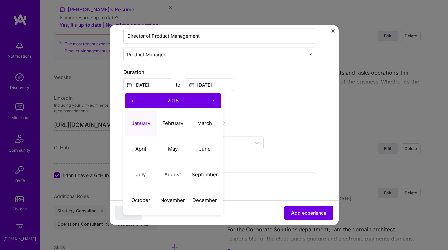
click at [278, 82] on div "Jan, 2018 ‹ 2018 › January February March April May June July August September …" at bounding box center [219, 83] width 193 height 14
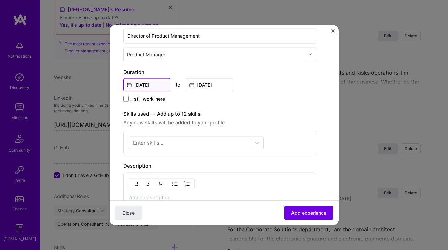
click at [149, 85] on input "Jan, 2018" at bounding box center [146, 84] width 47 height 13
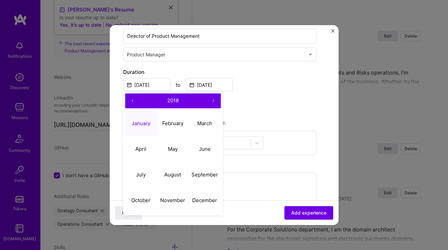
click at [214, 100] on button "›" at bounding box center [213, 100] width 15 height 15
click at [135, 123] on abbr "January" at bounding box center [141, 123] width 19 height 6
type input "Jan, 2019"
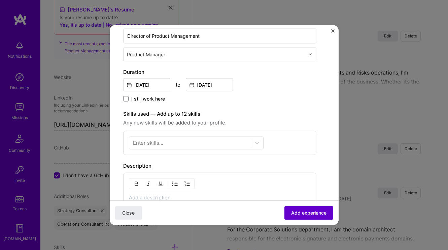
click at [305, 214] on span "Add experience" at bounding box center [308, 212] width 35 height 7
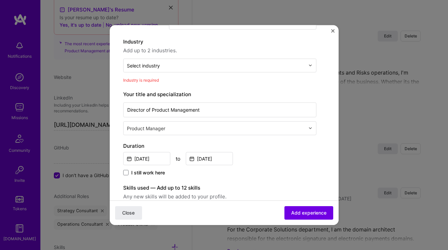
scroll to position [41, 0]
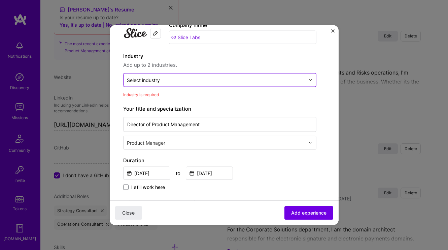
click at [162, 79] on input "text" at bounding box center [216, 79] width 178 height 7
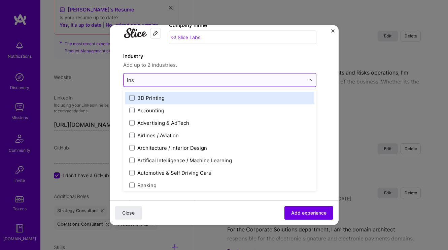
type input "insu"
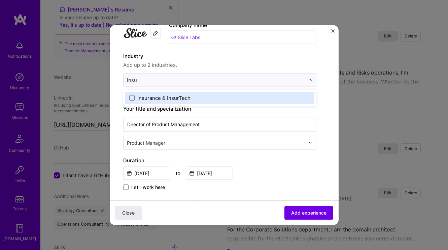
click at [174, 96] on div "Insurance & InsurTech" at bounding box center [163, 97] width 53 height 7
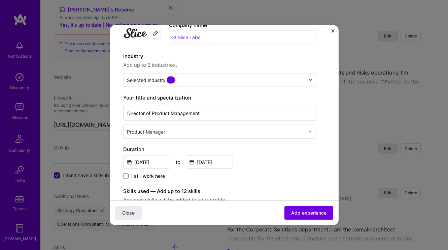
click at [327, 76] on form "Create a job experience Jobs help companies understand your past experience. Co…" at bounding box center [224, 230] width 229 height 466
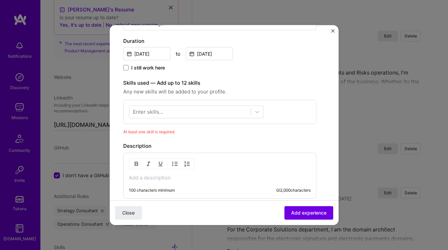
scroll to position [183, 0]
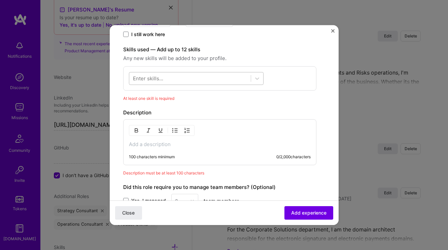
click at [183, 77] on div at bounding box center [190, 78] width 122 height 11
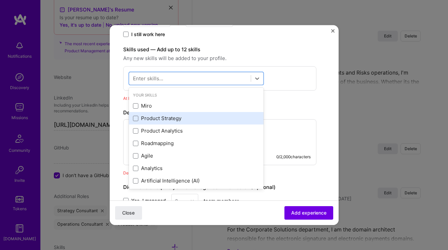
click at [179, 117] on div "Product Strategy" at bounding box center [196, 118] width 127 height 7
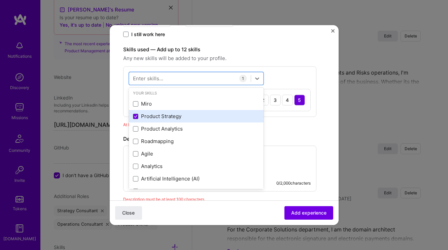
scroll to position [6, 0]
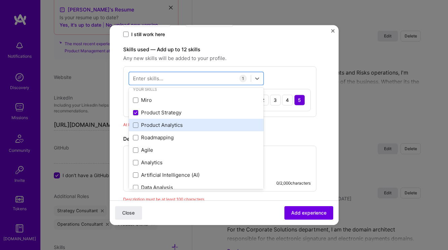
click at [185, 124] on div "Product Analytics" at bounding box center [196, 124] width 127 height 7
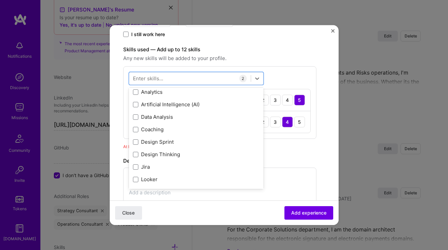
scroll to position [79, 0]
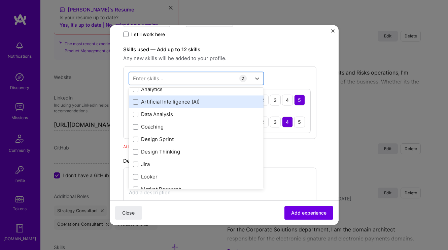
click at [181, 101] on div "Artificial Intelligence (AI)" at bounding box center [196, 101] width 127 height 7
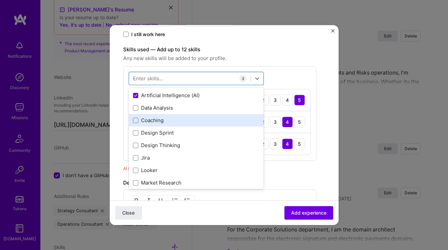
scroll to position [85, 0]
click at [196, 120] on div "Coaching" at bounding box center [196, 120] width 127 height 7
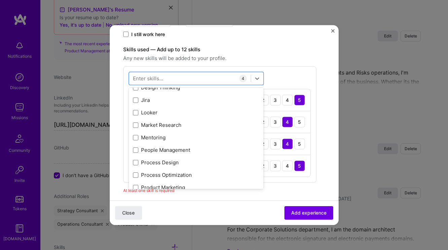
scroll to position [156, 0]
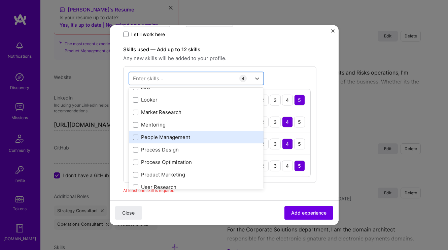
click at [191, 133] on div "People Management" at bounding box center [196, 136] width 127 height 7
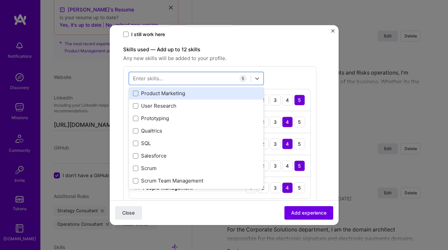
scroll to position [245, 0]
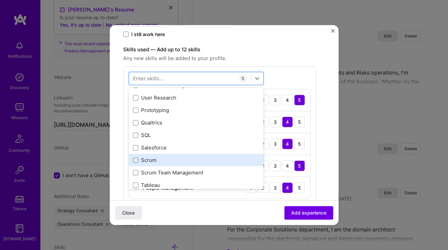
click at [199, 160] on div "Scrum" at bounding box center [196, 159] width 127 height 7
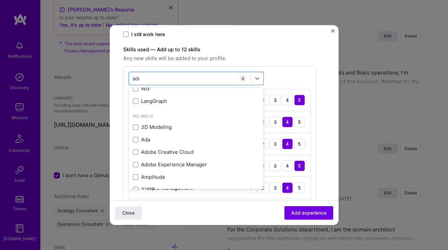
scroll to position [0, 0]
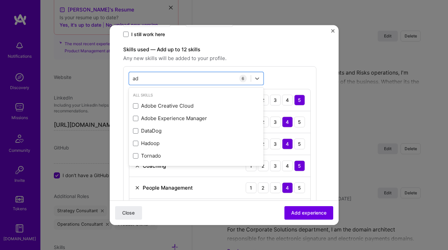
type input "a"
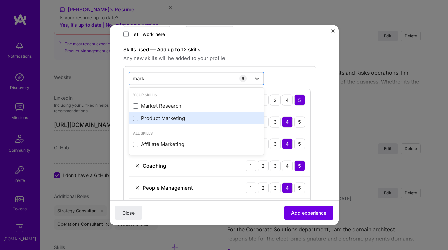
click at [160, 117] on div "Product Marketing" at bounding box center [196, 118] width 127 height 7
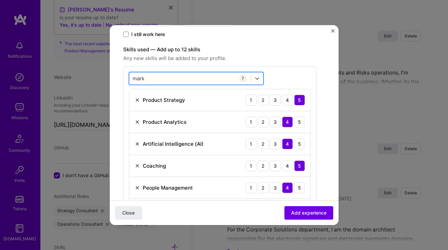
click at [165, 75] on div "mark mark" at bounding box center [190, 78] width 122 height 11
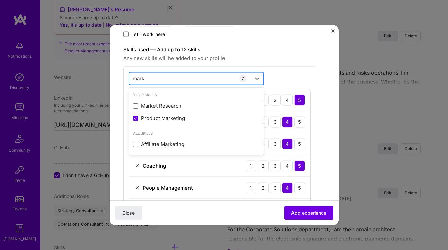
click at [165, 75] on div "mark mark" at bounding box center [190, 78] width 122 height 11
click at [139, 79] on input "mark" at bounding box center [139, 78] width 12 height 7
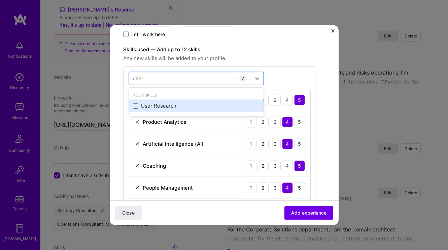
click at [154, 102] on div "User Research" at bounding box center [196, 105] width 127 height 7
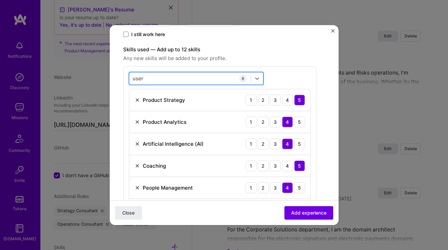
click at [174, 78] on div "user user" at bounding box center [190, 78] width 122 height 11
click at [134, 77] on input "user" at bounding box center [138, 78] width 11 height 7
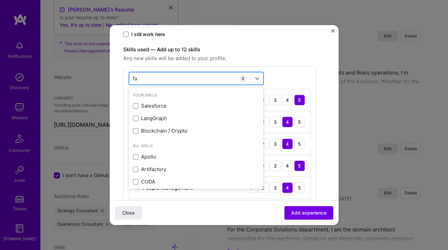
type input "f"
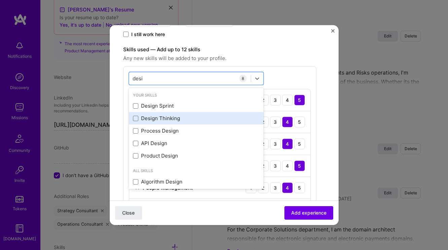
click at [143, 116] on div "Design Thinking" at bounding box center [196, 118] width 127 height 7
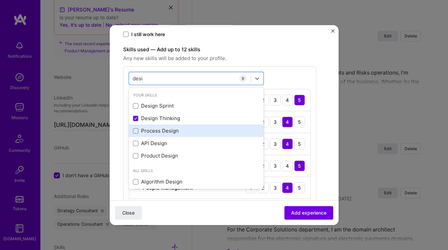
click at [147, 128] on div "Process Design" at bounding box center [196, 130] width 127 height 7
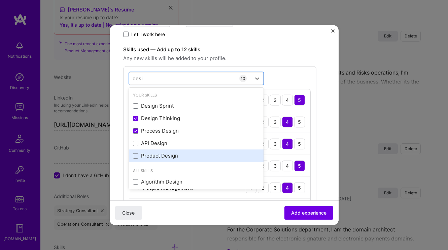
click at [164, 153] on div "Product Design" at bounding box center [196, 155] width 127 height 7
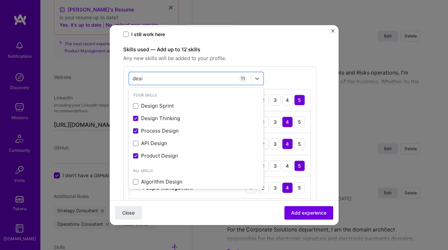
type input "desi"
click at [322, 73] on form "Create a job experience Jobs help companies understand your past experience. Co…" at bounding box center [224, 211] width 229 height 711
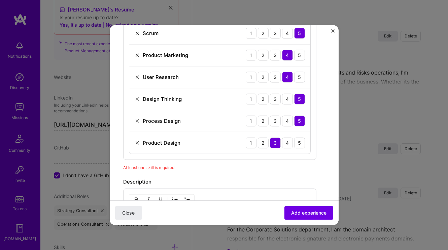
scroll to position [348, 0]
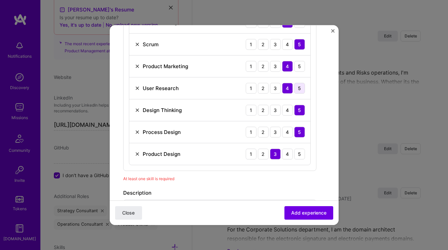
click at [301, 89] on div "5" at bounding box center [299, 88] width 11 height 11
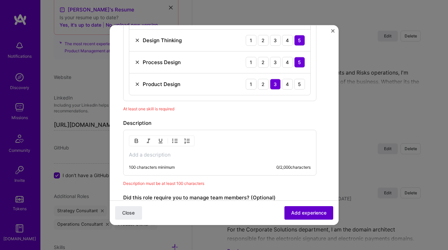
click at [285, 209] on button "Add experience" at bounding box center [309, 212] width 49 height 13
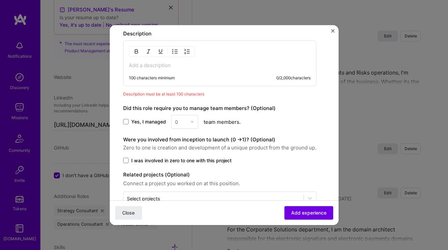
scroll to position [464, 0]
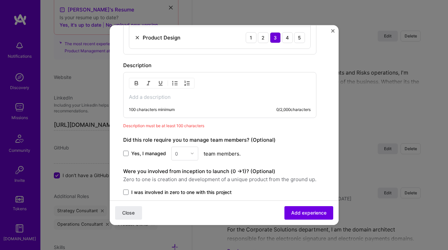
click at [174, 93] on p at bounding box center [220, 96] width 182 height 7
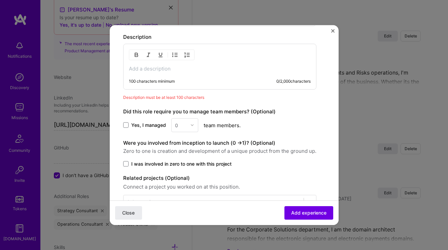
scroll to position [455, 0]
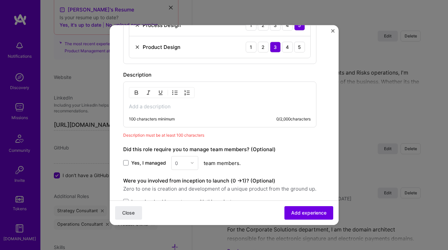
click at [169, 106] on p at bounding box center [220, 106] width 182 height 7
paste div
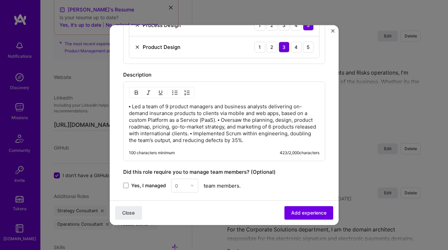
drag, startPoint x: 135, startPoint y: 104, endPoint x: 178, endPoint y: 113, distance: 43.7
click at [135, 104] on p "▪ Led a team of 9 product managers and business analysts delivering on-demand i…" at bounding box center [224, 123] width 191 height 40
click at [176, 93] on img "button" at bounding box center [175, 92] width 5 height 5
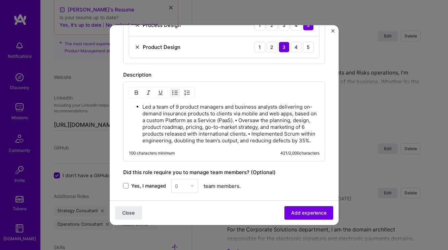
click at [247, 119] on p "Led a team of 9 product managers and business analysts delivering on-demand ins…" at bounding box center [231, 123] width 177 height 40
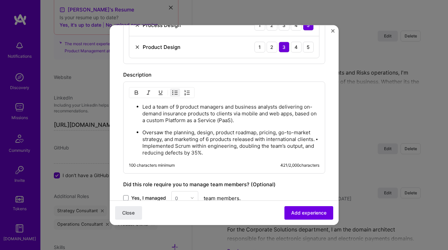
drag, startPoint x: 165, startPoint y: 145, endPoint x: 179, endPoint y: 147, distance: 14.0
click at [165, 145] on p "Oversaw the planning, design, product roadmap, pricing, go-to-market strategy, …" at bounding box center [231, 142] width 177 height 27
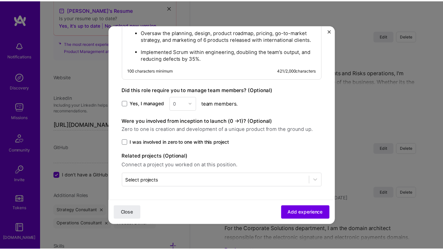
scroll to position [560, 0]
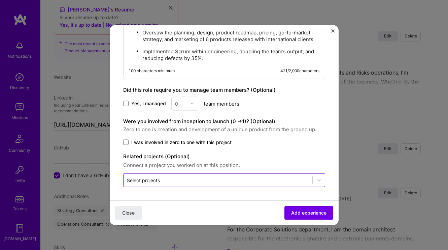
click at [291, 178] on input "text" at bounding box center [218, 179] width 182 height 7
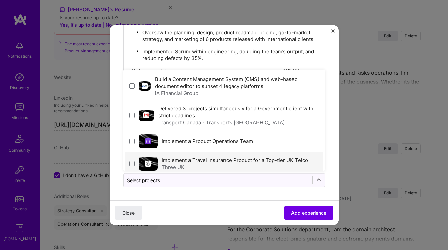
click at [214, 154] on div "Implement a Travel Insurance Product for a Top-tier UK Telco Three UK" at bounding box center [224, 163] width 198 height 22
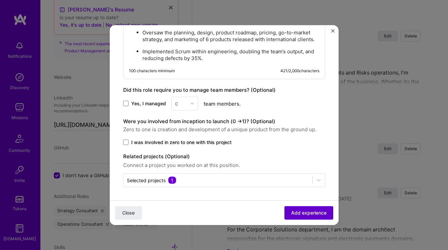
click at [291, 213] on span "Add experience" at bounding box center [308, 212] width 35 height 7
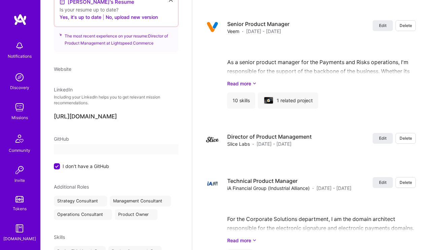
select select "CA"
select select "Right Now"
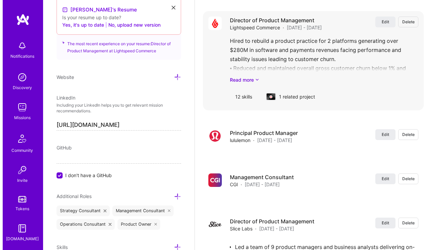
scroll to position [1664, 0]
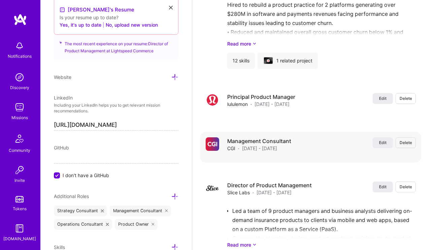
click at [319, 141] on div "Management Consultant CGI · Jun 2019 - Apr 2021 Edit Delete" at bounding box center [321, 144] width 189 height 14
click at [367, 143] on span "Edit" at bounding box center [382, 142] width 7 height 6
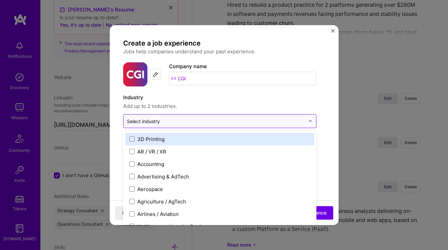
click at [223, 119] on input "text" at bounding box center [216, 120] width 178 height 7
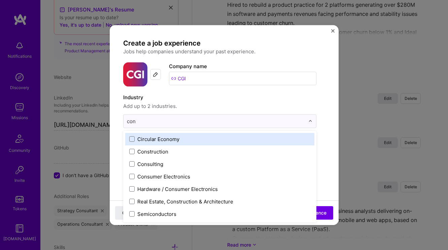
type input "cons"
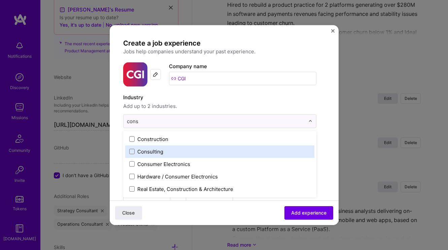
click at [147, 150] on div "Consulting" at bounding box center [150, 151] width 26 height 7
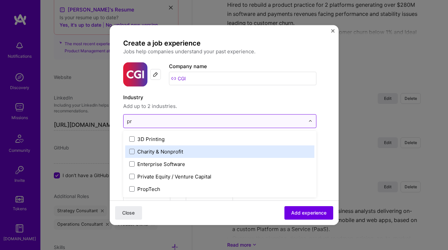
type input "p"
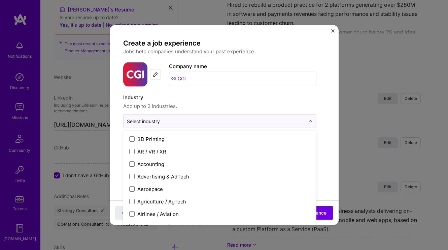
click at [228, 100] on label "Industry" at bounding box center [219, 97] width 193 height 8
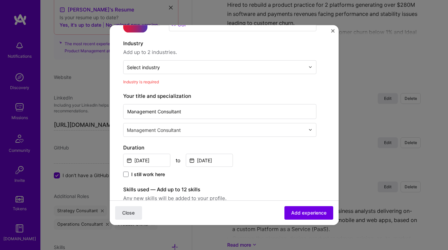
scroll to position [59, 0]
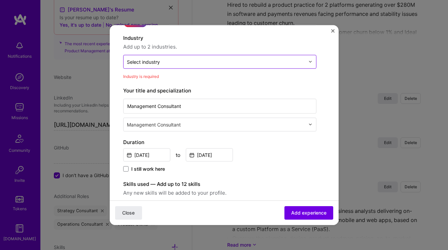
click at [203, 66] on div "Select industry 0" at bounding box center [216, 61] width 185 height 13
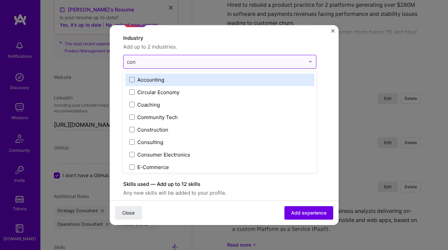
type input "cons"
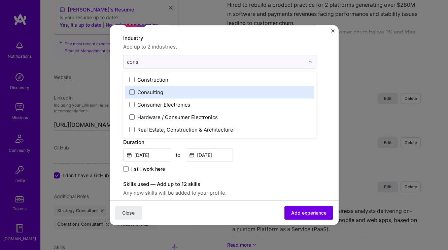
click at [157, 92] on div "Consulting" at bounding box center [150, 91] width 26 height 7
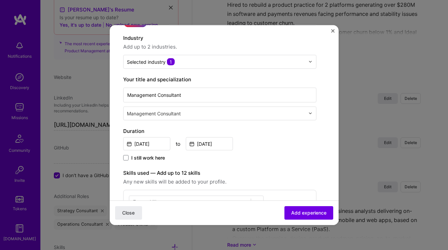
click at [327, 95] on form "Create a job experience Jobs help companies understand your past experience. Co…" at bounding box center [224, 201] width 229 height 444
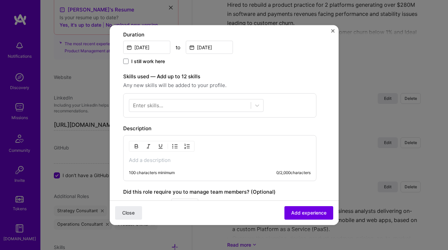
scroll to position [163, 0]
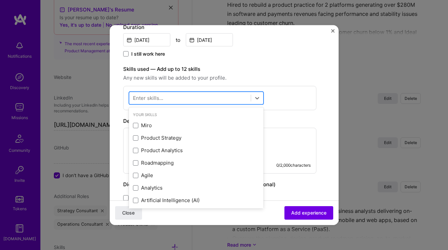
click at [180, 98] on div at bounding box center [190, 97] width 122 height 11
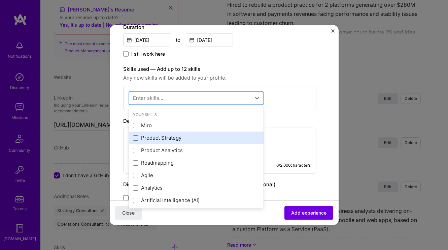
click at [183, 135] on div "Product Strategy" at bounding box center [196, 137] width 127 height 7
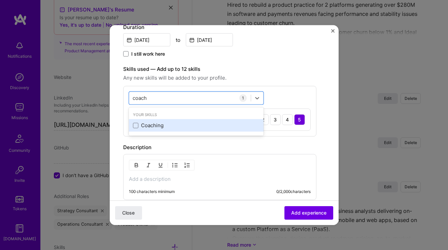
click at [144, 124] on div "Coaching" at bounding box center [196, 125] width 127 height 7
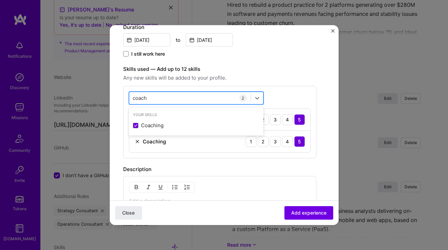
click at [187, 97] on div "coach coach" at bounding box center [190, 97] width 122 height 11
click at [140, 98] on input "coach" at bounding box center [140, 97] width 15 height 7
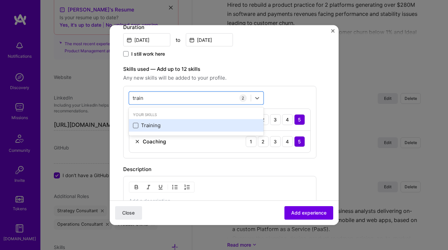
click at [137, 124] on span at bounding box center [135, 124] width 5 height 5
click at [0, 0] on input "checkbox" at bounding box center [0, 0] width 0 height 0
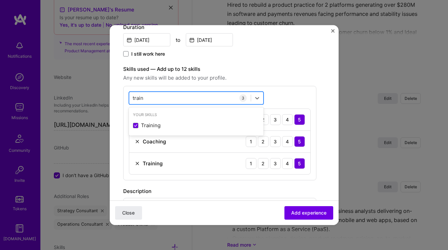
click at [173, 100] on div "train train" at bounding box center [190, 97] width 122 height 11
click at [138, 98] on input "train" at bounding box center [138, 97] width 11 height 7
click at [141, 97] on input "produc" at bounding box center [142, 97] width 18 height 7
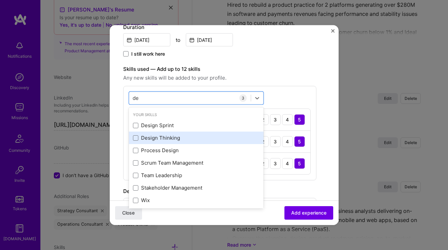
click at [150, 135] on div "Design Thinking" at bounding box center [196, 137] width 127 height 7
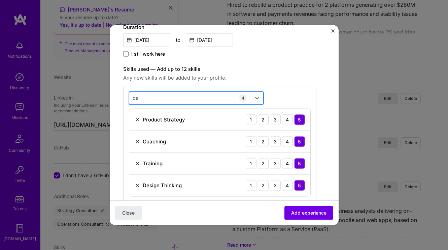
click at [158, 99] on div "de de" at bounding box center [190, 97] width 122 height 11
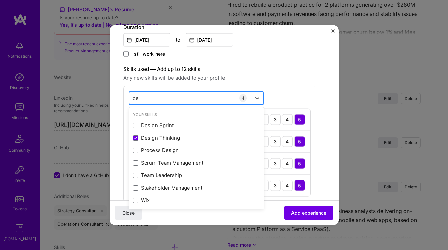
click at [158, 99] on div "de de" at bounding box center [190, 97] width 122 height 11
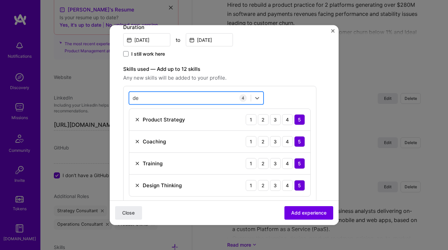
click at [137, 97] on input "de" at bounding box center [136, 97] width 7 height 7
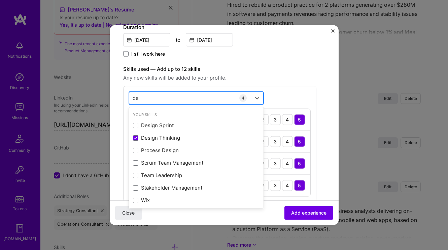
click at [137, 97] on input "de" at bounding box center [136, 97] width 7 height 7
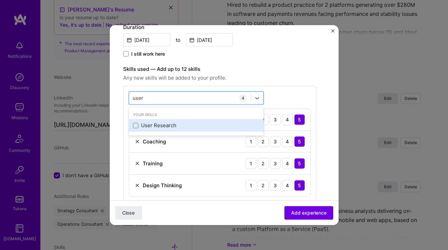
click at [139, 125] on div "User Research" at bounding box center [196, 125] width 127 height 7
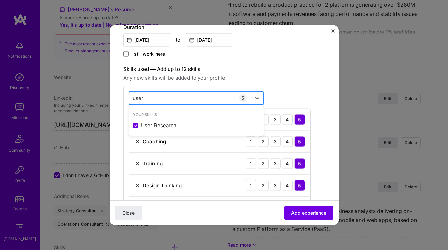
click at [155, 97] on div "user user" at bounding box center [190, 97] width 122 height 11
click at [138, 97] on input "user" at bounding box center [138, 97] width 11 height 7
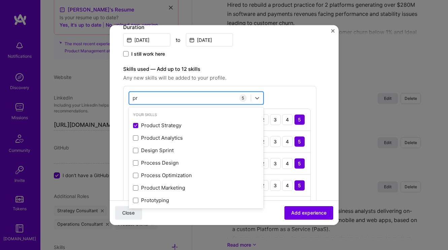
type input "p"
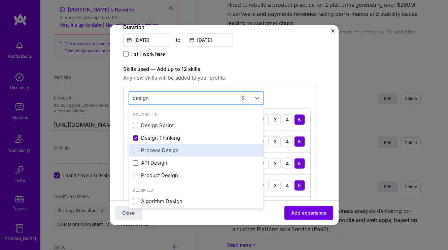
click at [151, 149] on div "Process Design" at bounding box center [196, 150] width 127 height 7
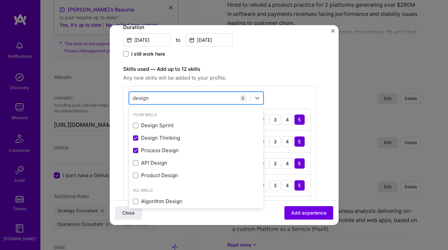
click at [154, 100] on div "design design" at bounding box center [190, 97] width 122 height 11
click at [145, 97] on input "design" at bounding box center [141, 97] width 17 height 7
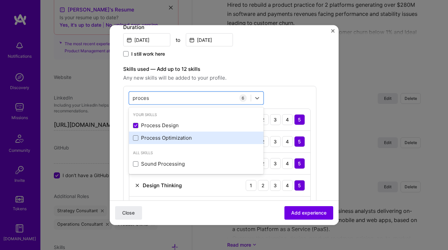
click at [147, 135] on div "Process Optimization" at bounding box center [196, 137] width 127 height 7
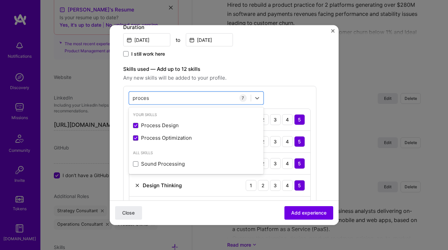
type input "proces"
click at [244, 78] on span "Any new skills will be added to your profile." at bounding box center [219, 77] width 193 height 8
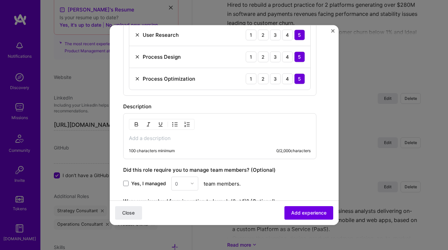
scroll to position [400, 0]
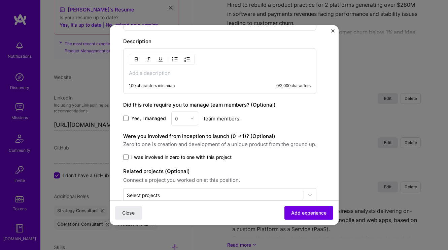
click at [174, 68] on div "100 characters minimum 0 / 2,000 characters" at bounding box center [219, 71] width 193 height 46
click at [174, 71] on p at bounding box center [220, 72] width 182 height 7
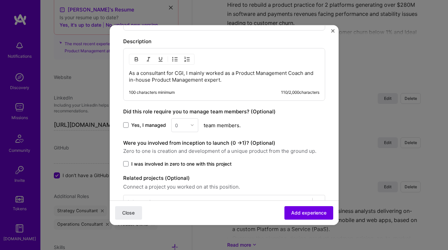
click at [185, 77] on p "As a consultant for CGI, I mainly worked as a Product Management Coach and in-h…" at bounding box center [224, 75] width 191 height 13
drag, startPoint x: 266, startPoint y: 80, endPoint x: 275, endPoint y: 81, distance: 9.6
click at [266, 80] on p "As a consultant for CGI, I mainly worked as a Product Management Coach and in-h…" at bounding box center [224, 75] width 191 height 13
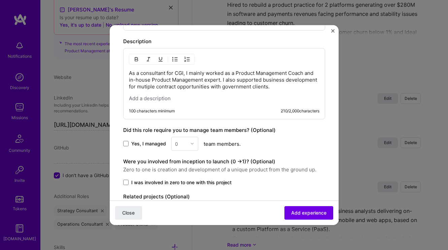
click at [218, 79] on p "As a consultant for CGI, I mainly worked as a Product Management Coach and in-h…" at bounding box center [224, 79] width 191 height 20
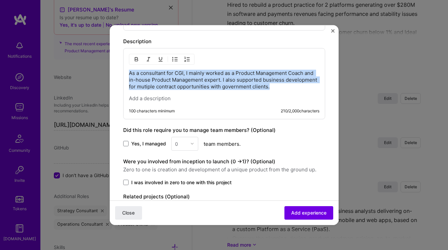
click at [218, 79] on p "As a consultant for CGI, I mainly worked as a Product Management Coach and in-h…" at bounding box center [224, 79] width 191 height 20
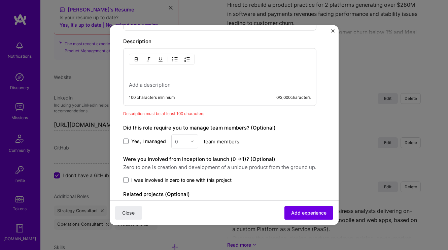
click at [176, 86] on p at bounding box center [220, 84] width 182 height 7
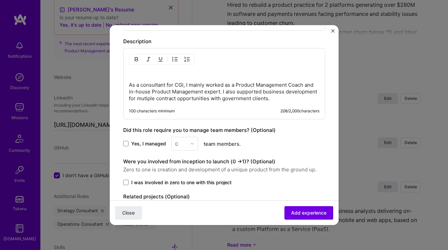
click at [164, 74] on p at bounding box center [224, 72] width 191 height 7
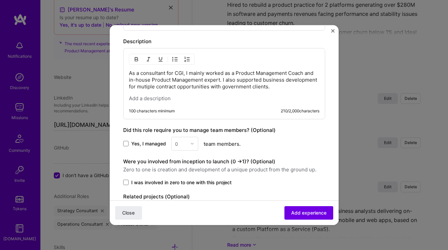
click at [154, 99] on p at bounding box center [224, 98] width 191 height 7
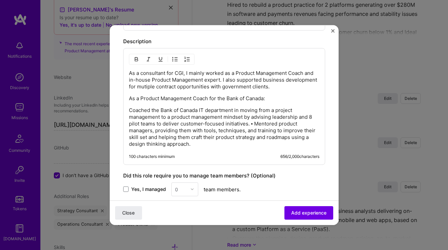
drag, startPoint x: 130, startPoint y: 110, endPoint x: 142, endPoint y: 108, distance: 12.5
click at [130, 110] on p "Coached the Bank of Canada IT department in moving from a project management to…" at bounding box center [224, 126] width 191 height 40
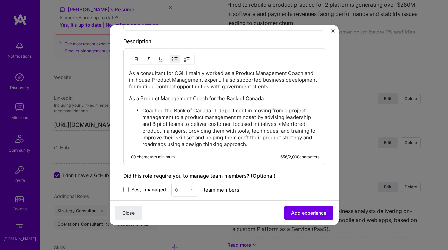
drag, startPoint x: 283, startPoint y: 123, endPoint x: 298, endPoint y: 120, distance: 15.5
click at [283, 123] on p "Coached the Bank of Canada IT department in moving from a project management to…" at bounding box center [231, 127] width 177 height 40
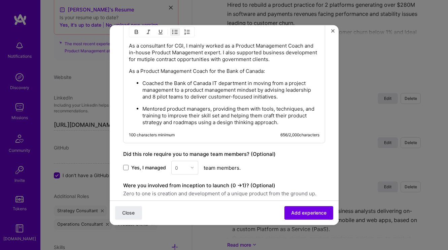
scroll to position [430, 0]
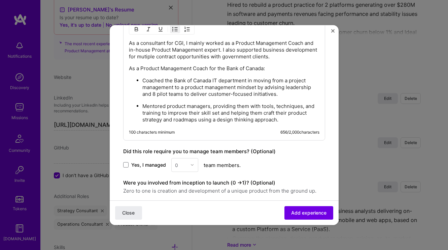
click at [310, 120] on p "Mentored product managers, providing them with tools, techniques, and training …" at bounding box center [231, 112] width 177 height 20
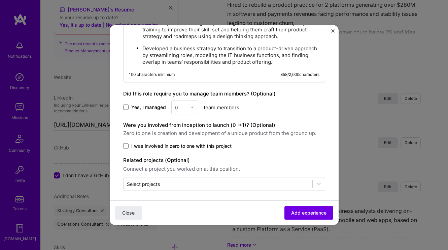
scroll to position [517, 0]
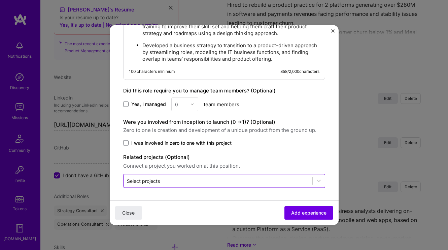
click at [177, 183] on input "text" at bounding box center [218, 180] width 182 height 7
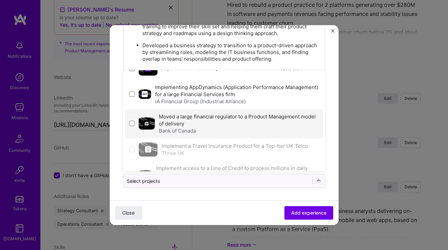
scroll to position [84, 0]
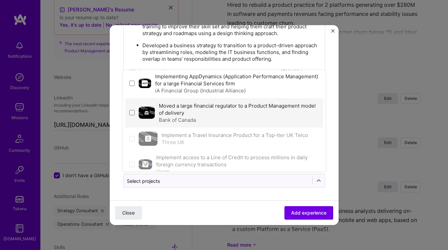
click at [205, 110] on div "Moved a large financial regulator to a Product Management model of delivery Ban…" at bounding box center [239, 112] width 160 height 21
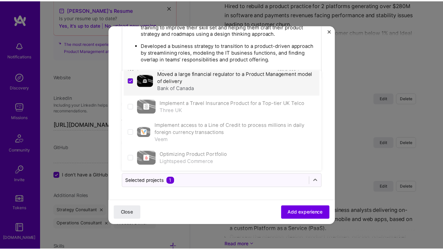
scroll to position [116, 0]
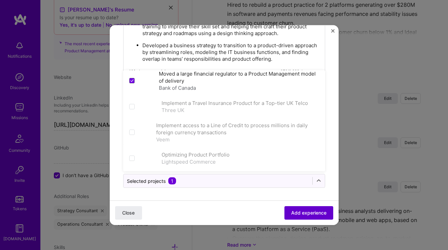
click at [300, 211] on span "Add experience" at bounding box center [308, 212] width 35 height 7
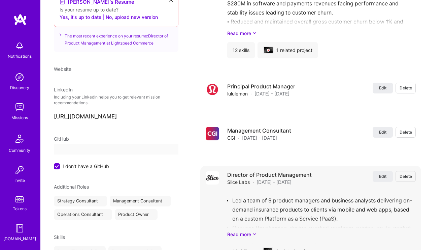
select select "CA"
select select "Right Now"
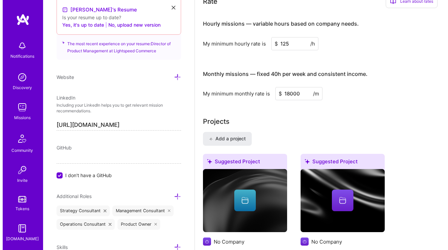
scroll to position [549, 0]
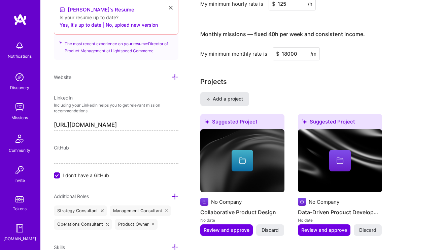
click at [226, 98] on span "Add a project" at bounding box center [225, 98] width 37 height 7
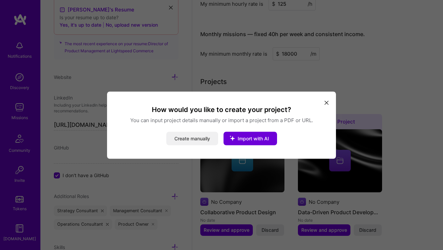
click at [189, 138] on button "Create manually" at bounding box center [192, 137] width 52 height 13
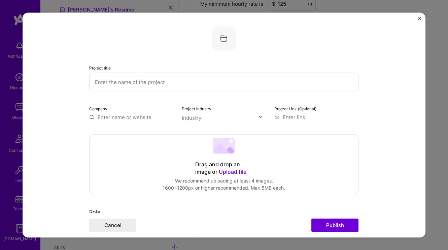
click at [138, 80] on input "text" at bounding box center [224, 81] width 270 height 19
paste input "Create an AI Chat Application for Legal Teams"
click at [115, 84] on input "Create an AI Chat Application for Legal Teams" at bounding box center [224, 81] width 270 height 19
type input "Create a Custom AI Chat Application for Legal Teams"
click at [126, 114] on input "text" at bounding box center [131, 116] width 85 height 7
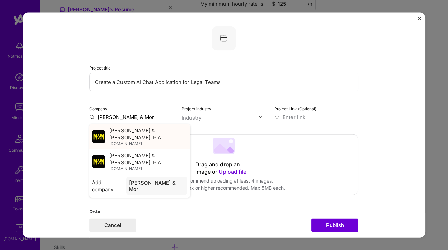
click at [128, 132] on span "[PERSON_NAME] & [PERSON_NAME], P.A." at bounding box center [149, 133] width 78 height 14
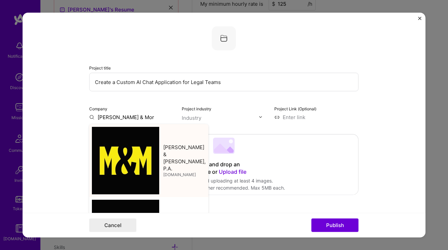
type input "[PERSON_NAME] & [PERSON_NAME], P.A."
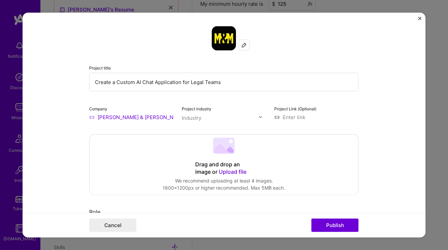
click at [207, 118] on input "text" at bounding box center [220, 117] width 77 height 7
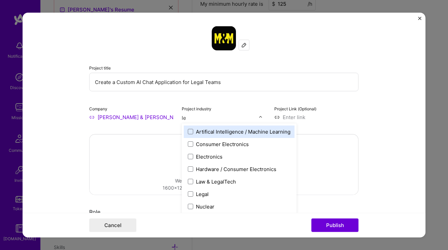
type input "leg"
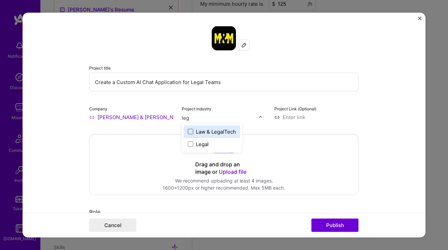
click at [190, 133] on span at bounding box center [190, 131] width 5 height 5
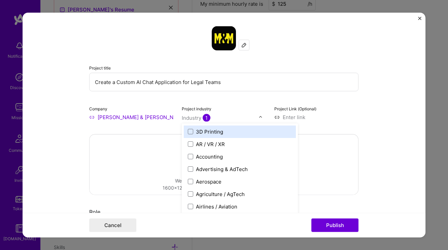
click at [235, 118] on input "text" at bounding box center [220, 117] width 77 height 7
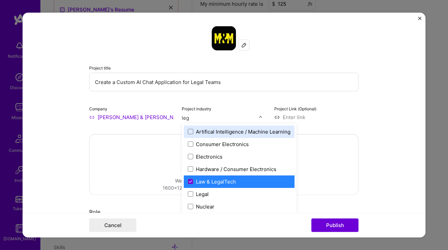
type input "lega"
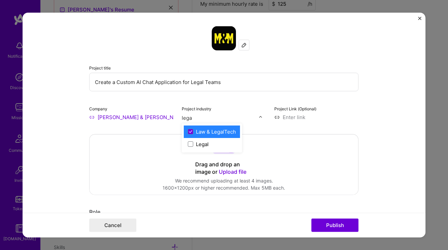
click at [195, 137] on div "Law & LegalTech" at bounding box center [212, 131] width 56 height 12
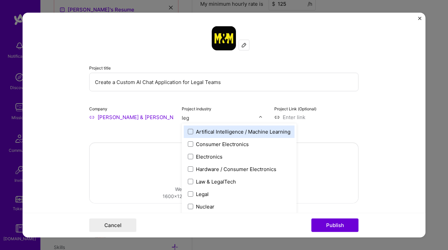
type input "lega"
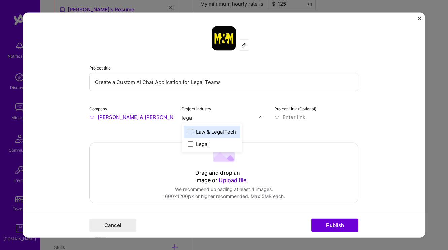
click at [209, 128] on div "Law & LegalTech" at bounding box center [216, 131] width 40 height 7
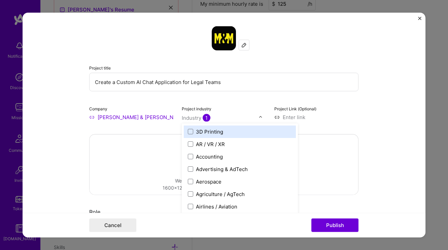
click at [233, 117] on input "text" at bounding box center [220, 117] width 77 height 7
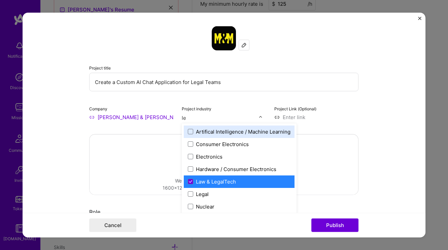
type input "leg"
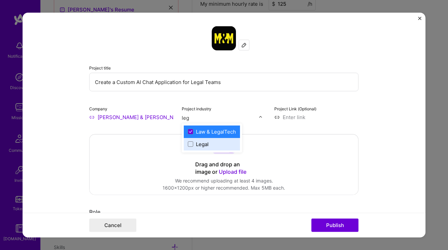
click at [201, 143] on div "Legal" at bounding box center [202, 143] width 13 height 7
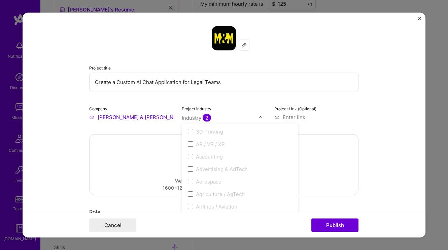
click at [352, 119] on input at bounding box center [317, 116] width 85 height 7
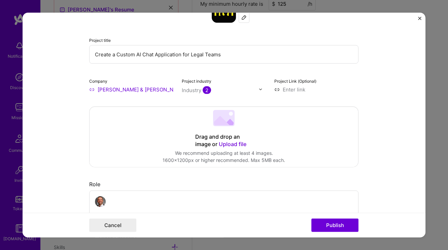
scroll to position [108, 0]
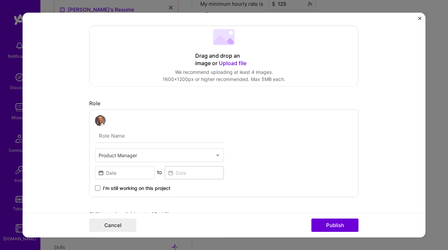
click at [230, 62] on span "Upload file" at bounding box center [233, 62] width 28 height 7
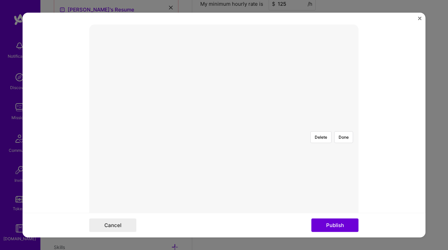
scroll to position [110, 0]
click at [252, 125] on div at bounding box center [359, 215] width 241 height 181
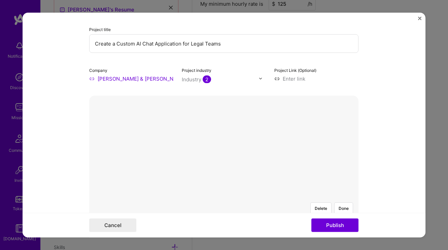
scroll to position [7, 0]
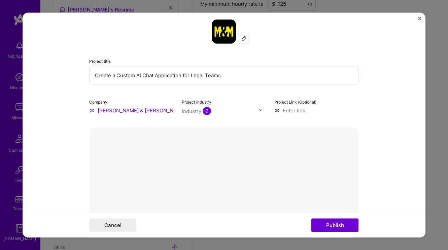
click at [347, 234] on button "Done" at bounding box center [344, 240] width 19 height 12
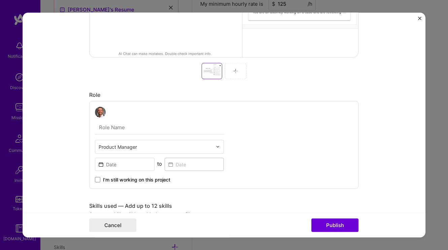
scroll to position [315, 0]
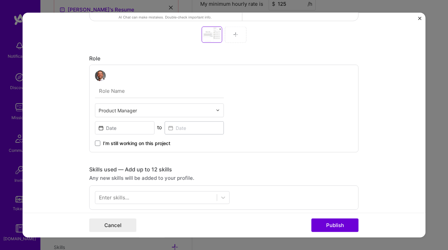
click at [126, 94] on input "text" at bounding box center [159, 91] width 129 height 14
type input "Product Manager"
click at [96, 91] on input "Product Manager" at bounding box center [159, 91] width 129 height 14
click at [156, 118] on div "Product Manager Product Manager to I’m still working on this project" at bounding box center [159, 108] width 129 height 76
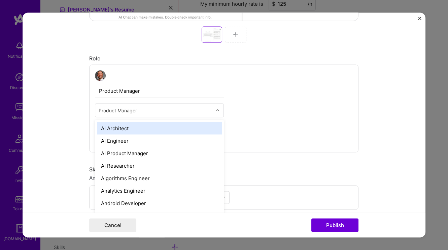
click at [157, 110] on input "text" at bounding box center [156, 109] width 114 height 7
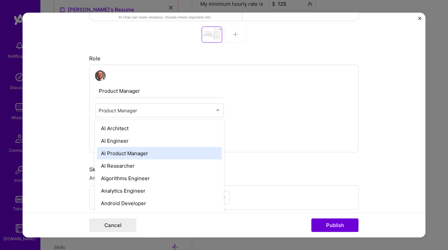
click at [137, 150] on div "AI Product Manager" at bounding box center [159, 153] width 125 height 12
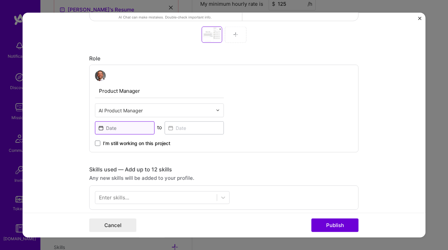
click at [118, 131] on input at bounding box center [125, 127] width 60 height 13
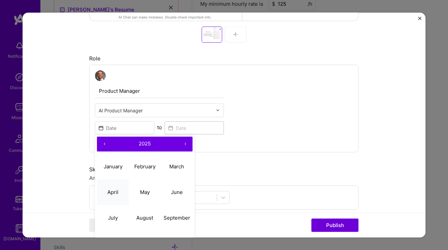
click at [120, 193] on button "April" at bounding box center [113, 192] width 32 height 26
type input "[DATE]"
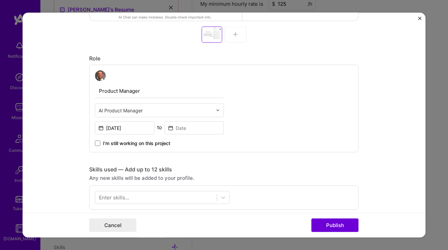
click at [112, 143] on span "I’m still working on this project" at bounding box center [136, 142] width 67 height 7
click at [0, 0] on input "I’m still working on this project" at bounding box center [0, 0] width 0 height 0
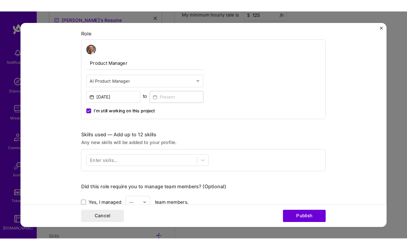
scroll to position [380, 0]
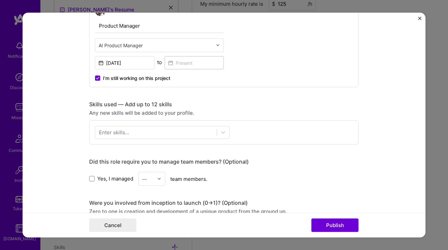
click at [125, 131] on div "Enter skills..." at bounding box center [114, 132] width 30 height 7
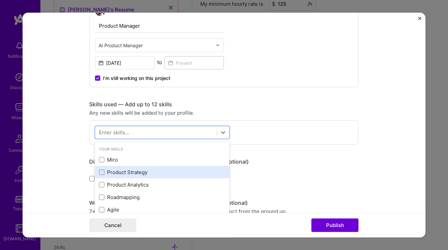
click at [127, 174] on div "Product Strategy" at bounding box center [162, 171] width 127 height 7
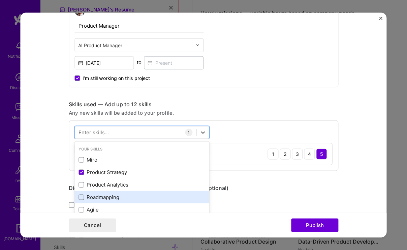
click at [108, 196] on div "Roadmapping" at bounding box center [142, 196] width 127 height 7
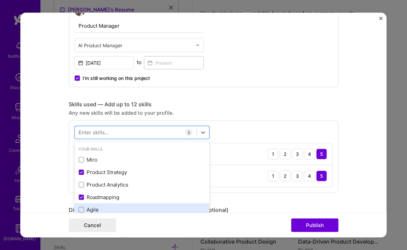
click at [84, 209] on div "Agile" at bounding box center [142, 209] width 127 height 7
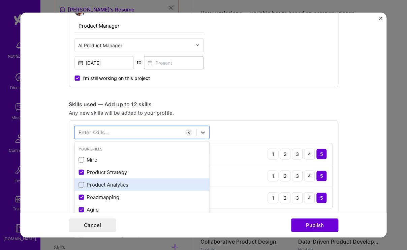
scroll to position [55, 0]
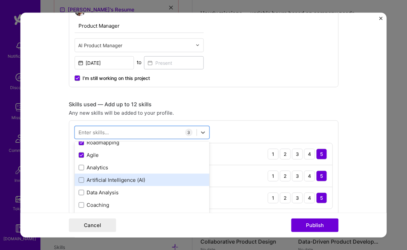
click at [106, 182] on div "Artificial Intelligence (AI)" at bounding box center [142, 179] width 127 height 7
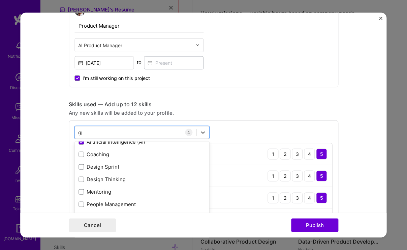
scroll to position [0, 0]
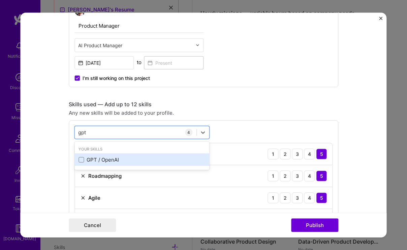
click at [92, 157] on div "GPT / OpenAI" at bounding box center [142, 159] width 127 height 7
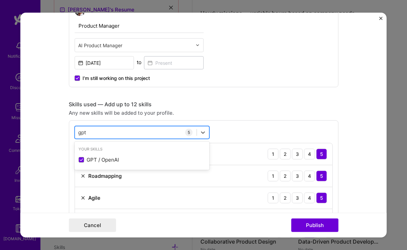
click at [110, 134] on div "gpt gpt" at bounding box center [136, 132] width 122 height 11
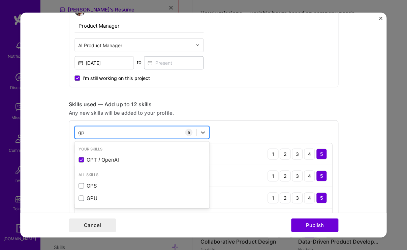
type input "g"
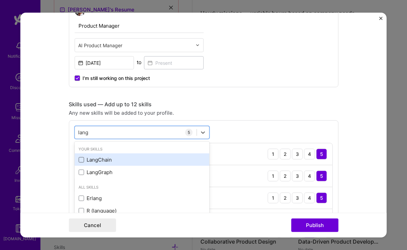
click at [80, 157] on span at bounding box center [81, 159] width 5 height 5
click at [0, 0] on input "checkbox" at bounding box center [0, 0] width 0 height 0
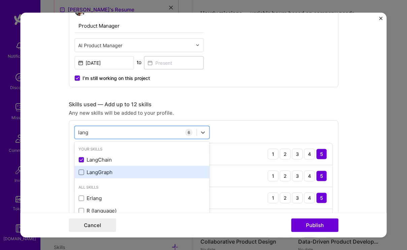
click at [79, 169] on span at bounding box center [81, 171] width 5 height 5
click at [0, 0] on input "checkbox" at bounding box center [0, 0] width 0 height 0
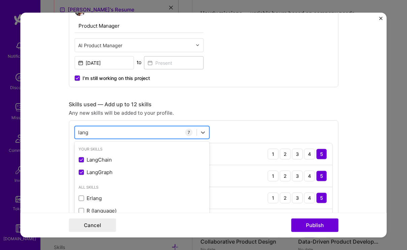
click at [97, 137] on div "lang lang" at bounding box center [136, 132] width 122 height 11
type input "l"
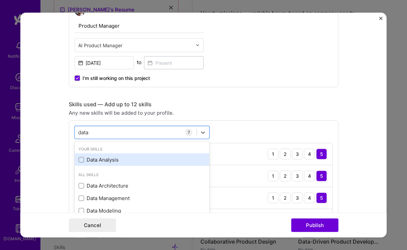
click at [83, 159] on div "Data Analysis" at bounding box center [142, 159] width 127 height 7
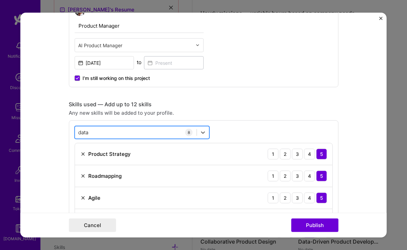
click at [108, 132] on div "data data" at bounding box center [136, 132] width 122 height 11
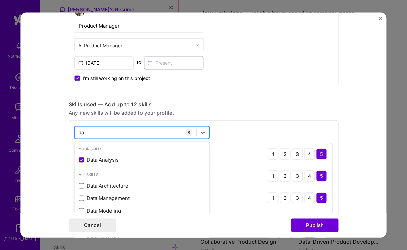
type input "d"
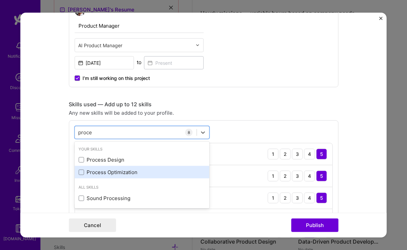
click at [79, 168] on div "Process Optimization" at bounding box center [141, 172] width 135 height 12
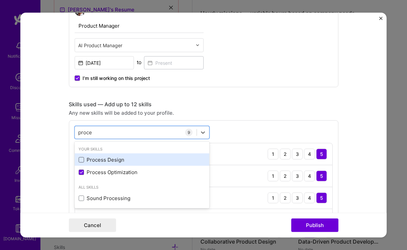
click at [79, 159] on span at bounding box center [81, 159] width 5 height 5
click at [0, 0] on input "checkbox" at bounding box center [0, 0] width 0 height 0
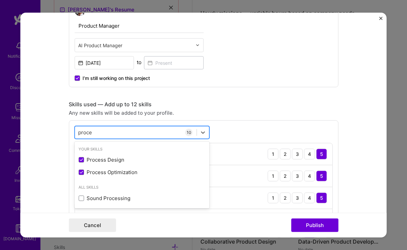
click at [111, 132] on div "proce proce" at bounding box center [136, 132] width 122 height 11
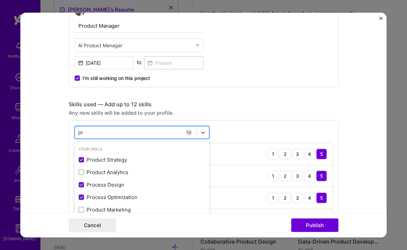
type input "p"
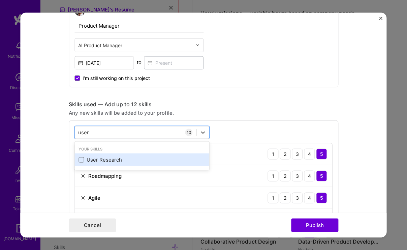
click at [87, 160] on div "User Research" at bounding box center [142, 159] width 127 height 7
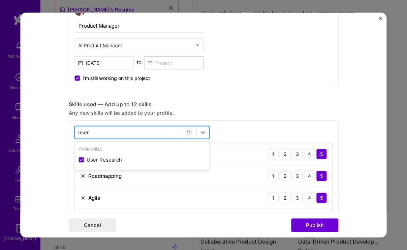
click at [111, 132] on div "user user" at bounding box center [136, 132] width 122 height 11
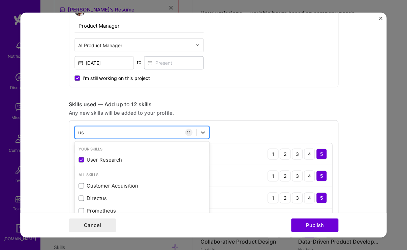
type input "u"
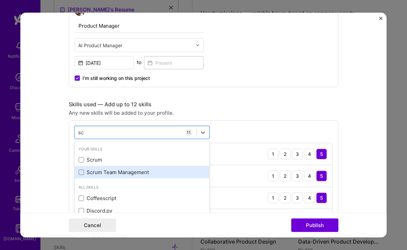
click at [106, 169] on div "Scrum Team Management" at bounding box center [142, 171] width 127 height 7
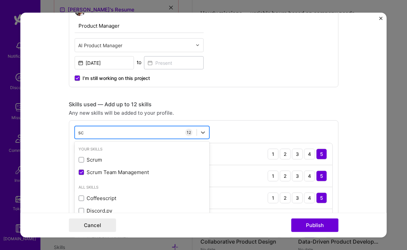
click at [107, 130] on div "sc sc" at bounding box center [136, 132] width 122 height 11
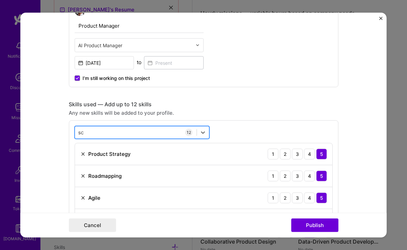
type input "s"
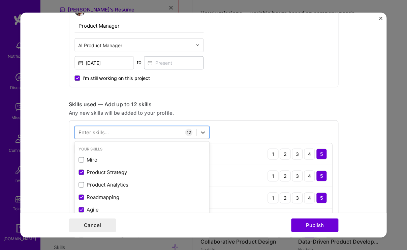
click at [282, 110] on div "Any new skills will be added to your profile." at bounding box center [204, 112] width 270 height 7
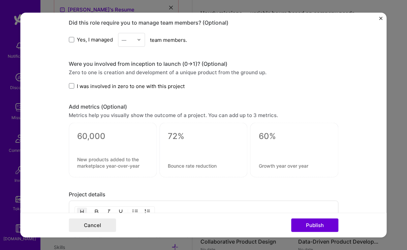
scroll to position [823, 0]
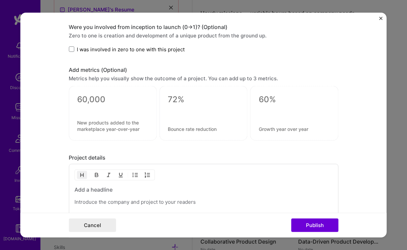
click at [142, 52] on span "I was involved in zero to one with this project" at bounding box center [131, 48] width 108 height 7
click at [0, 0] on input "I was involved in zero to one with this project" at bounding box center [0, 0] width 0 height 0
click at [96, 191] on h3 at bounding box center [203, 189] width 258 height 7
click at [180, 204] on p at bounding box center [203, 201] width 258 height 7
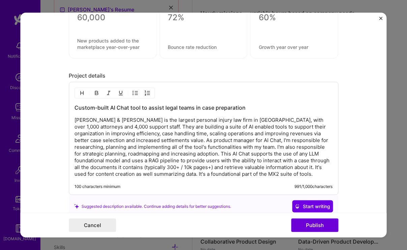
scroll to position [917, 0]
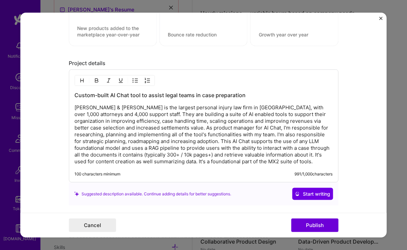
drag, startPoint x: 142, startPoint y: 129, endPoint x: 159, endPoint y: 128, distance: 17.2
click at [142, 129] on p "Morgan & Morgan is the largest personal injury law firm in America, with over 1…" at bounding box center [203, 134] width 258 height 61
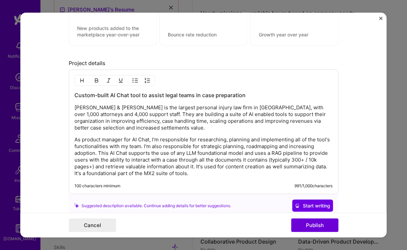
click at [96, 150] on p "As product manager for AI Chat, I'm responsible for researching, planning and i…" at bounding box center [203, 156] width 258 height 40
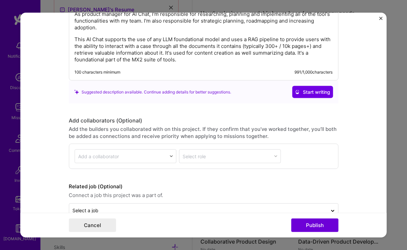
scroll to position [1059, 0]
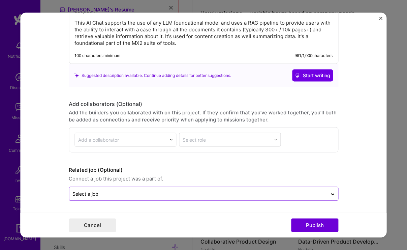
click at [121, 191] on input "text" at bounding box center [197, 193] width 251 height 7
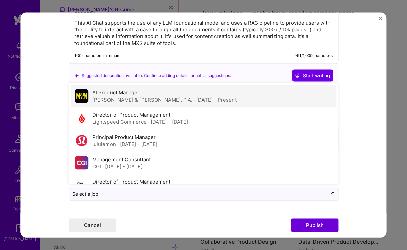
click at [127, 97] on div "Morgan & Morgan, P.A. · Apr 2025 - Present" at bounding box center [164, 99] width 144 height 7
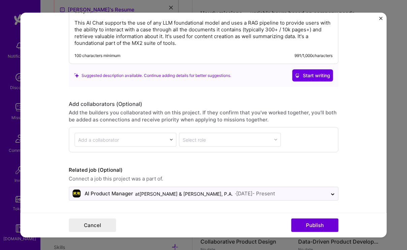
click at [126, 138] on input "text" at bounding box center [120, 139] width 85 height 7
type input "[PERSON_NAME]"
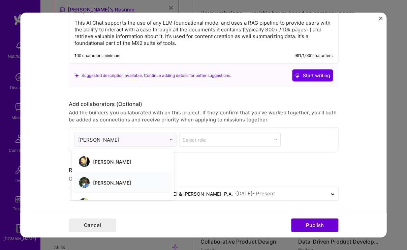
click at [110, 181] on span "[PERSON_NAME]" at bounding box center [112, 183] width 38 height 6
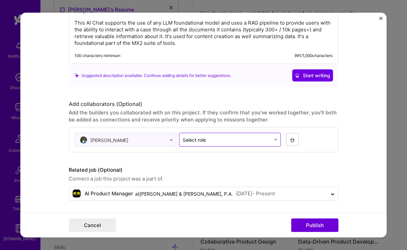
click at [209, 134] on div "Select role" at bounding box center [226, 139] width 94 height 13
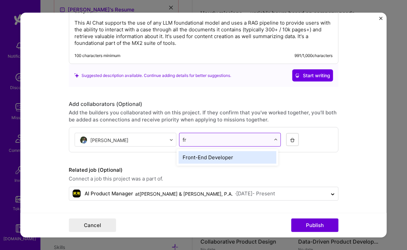
type input "fro"
click at [221, 156] on div "Front-End Developer" at bounding box center [228, 157] width 98 height 12
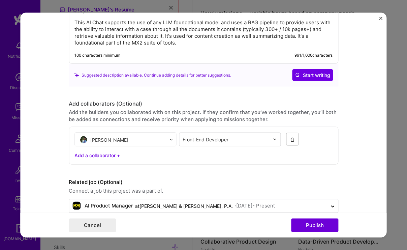
click at [107, 155] on div "Add a collaborator +" at bounding box center [203, 155] width 258 height 7
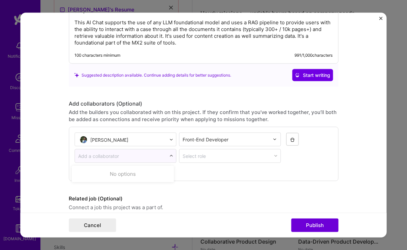
click at [120, 155] on input "text" at bounding box center [120, 155] width 85 height 7
type input "wesley be"
click at [109, 176] on span "[PERSON_NAME]" at bounding box center [112, 178] width 38 height 6
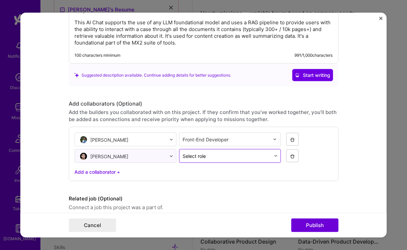
click at [211, 157] on input "text" at bounding box center [227, 155] width 88 height 7
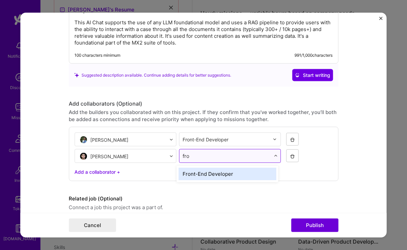
type input "fron"
click at [219, 172] on div "Front-End Developer" at bounding box center [228, 173] width 98 height 12
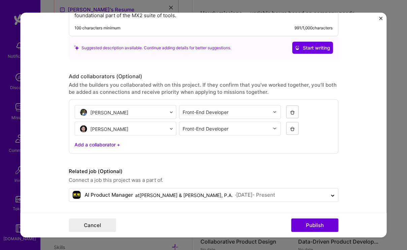
scroll to position [1088, 0]
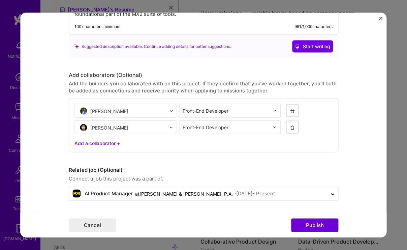
click at [108, 143] on div "Add a collaborator +" at bounding box center [203, 142] width 258 height 7
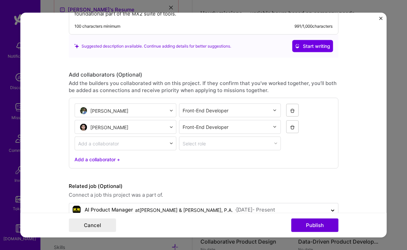
click at [128, 140] on input "text" at bounding box center [120, 143] width 85 height 7
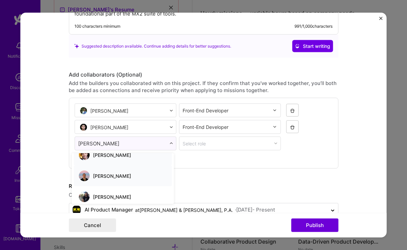
scroll to position [34, 0]
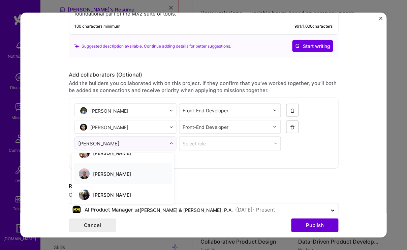
type input "coreyc"
click at [113, 192] on span "Corey Cleary" at bounding box center [112, 195] width 38 height 6
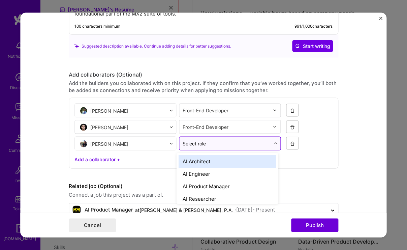
click at [206, 145] on input "text" at bounding box center [227, 143] width 88 height 7
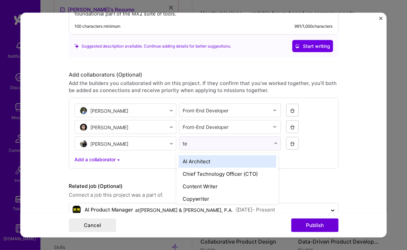
type input "t"
type input "s"
type input "ful"
click at [208, 161] on div "Full-Stack Developer" at bounding box center [228, 161] width 98 height 12
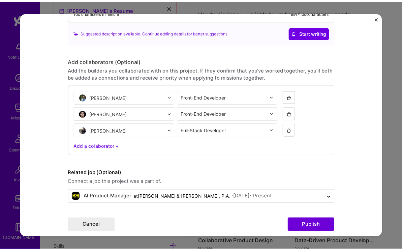
scroll to position [1105, 0]
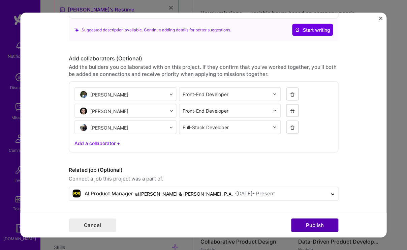
click at [308, 219] on button "Publish" at bounding box center [314, 224] width 47 height 13
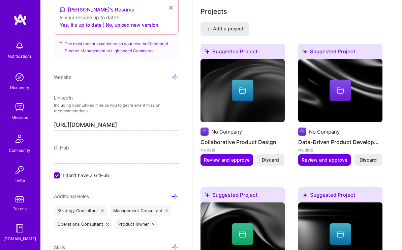
scroll to position [509, 0]
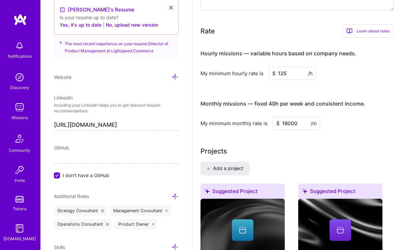
drag, startPoint x: 281, startPoint y: 74, endPoint x: 287, endPoint y: 73, distance: 5.7
click at [287, 73] on input "125" at bounding box center [292, 73] width 47 height 13
type input "140"
drag, startPoint x: 287, startPoint y: 123, endPoint x: 283, endPoint y: 123, distance: 4.4
click at [283, 123] on input "18000" at bounding box center [296, 123] width 47 height 13
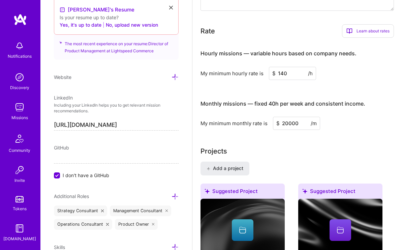
type input "20000"
click at [343, 121] on div "My minimum monthly rate is $ 20000 /m" at bounding box center [296, 123] width 193 height 13
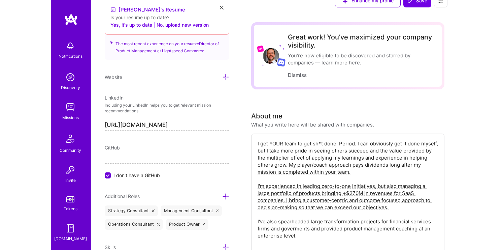
scroll to position [0, 0]
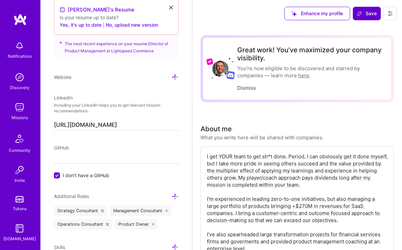
click at [364, 8] on button "Save" at bounding box center [367, 13] width 28 height 13
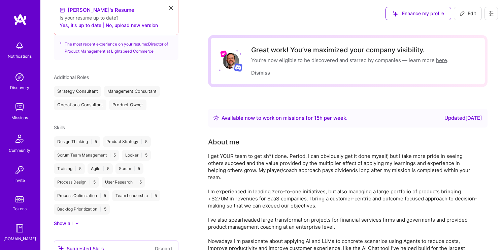
click at [129, 49] on div "The most recent experience on your resume: Director of Product Management at Li…" at bounding box center [116, 45] width 125 height 29
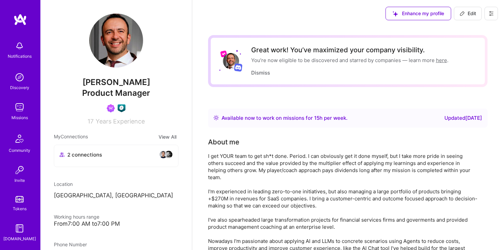
click at [19, 104] on img at bounding box center [19, 106] width 13 height 13
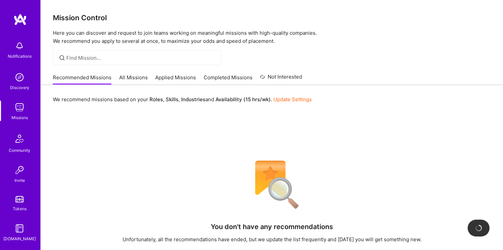
click at [124, 78] on link "All Missions" at bounding box center [133, 79] width 29 height 11
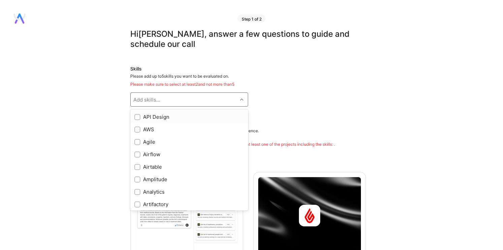
click at [182, 96] on div "Add skills..." at bounding box center [184, 99] width 107 height 13
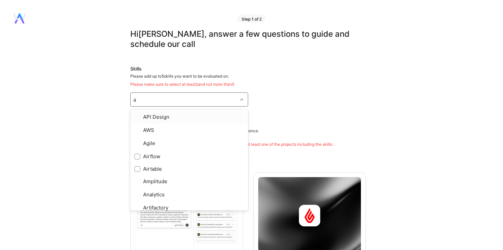
type input "ai"
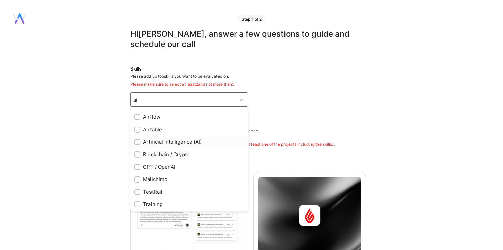
click at [175, 140] on div "Artificial Intelligence (AI)" at bounding box center [189, 141] width 110 height 7
checkbox input "true"
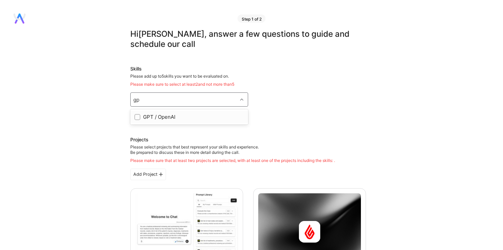
type input "gpt"
click at [167, 118] on div "GPT / OpenAI" at bounding box center [189, 116] width 110 height 7
checkbox input "true"
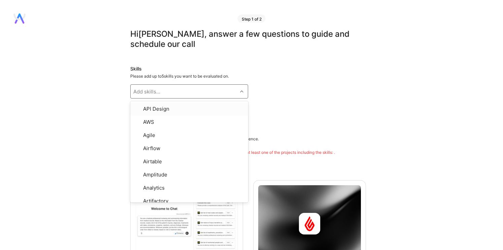
click at [288, 97] on div "Skills Please add up to 5 skills you want to be evaluated on. option GPT / Open…" at bounding box center [248, 89] width 236 height 49
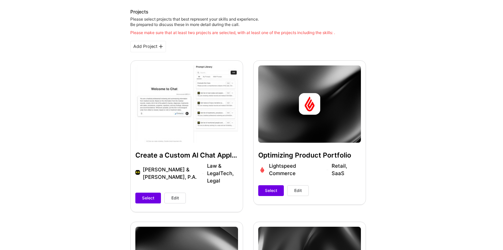
scroll to position [120, 0]
click at [149, 195] on span "Select" at bounding box center [148, 198] width 12 height 6
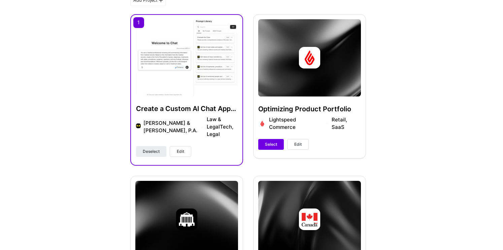
scroll to position [106, 0]
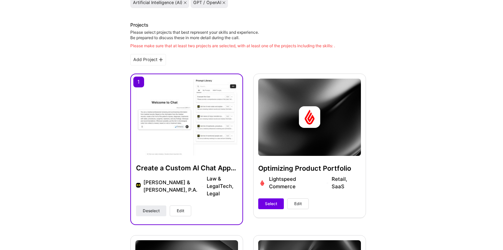
click at [330, 46] on div "Please make sure that at least two projects are selected, with at least one of …" at bounding box center [232, 45] width 205 height 5
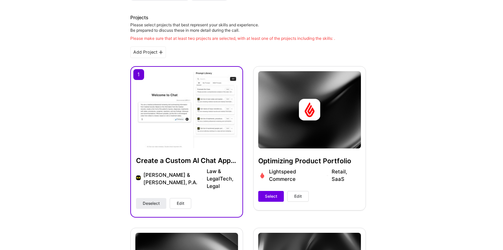
scroll to position [114, 0]
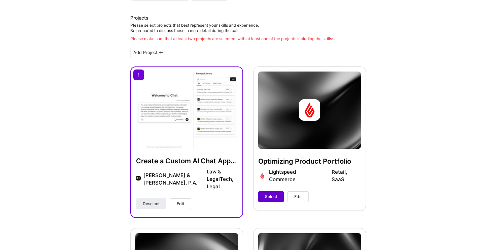
click at [270, 191] on button "Select" at bounding box center [271, 196] width 26 height 11
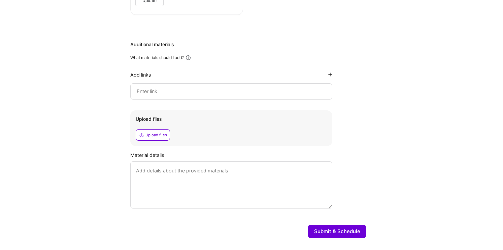
scroll to position [949, 0]
click at [329, 223] on button "Submit & Schedule" at bounding box center [337, 229] width 58 height 13
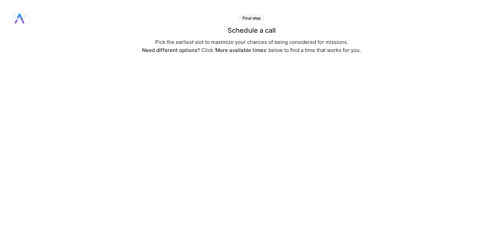
click at [242, 45] on div "Pick the earliest slot to maximize your chances of being considered for mission…" at bounding box center [251, 46] width 219 height 16
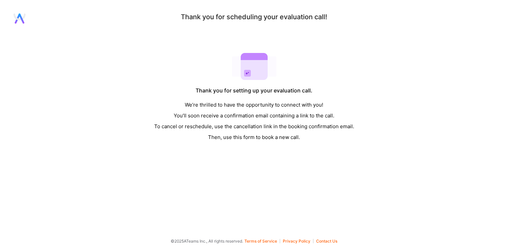
click at [290, 20] on div "Thank you for scheduling your evaluation call!" at bounding box center [254, 16] width 147 height 7
click at [298, 19] on div "Thank you for scheduling your evaluation call!" at bounding box center [254, 16] width 147 height 7
